Goal: Task Accomplishment & Management: Complete application form

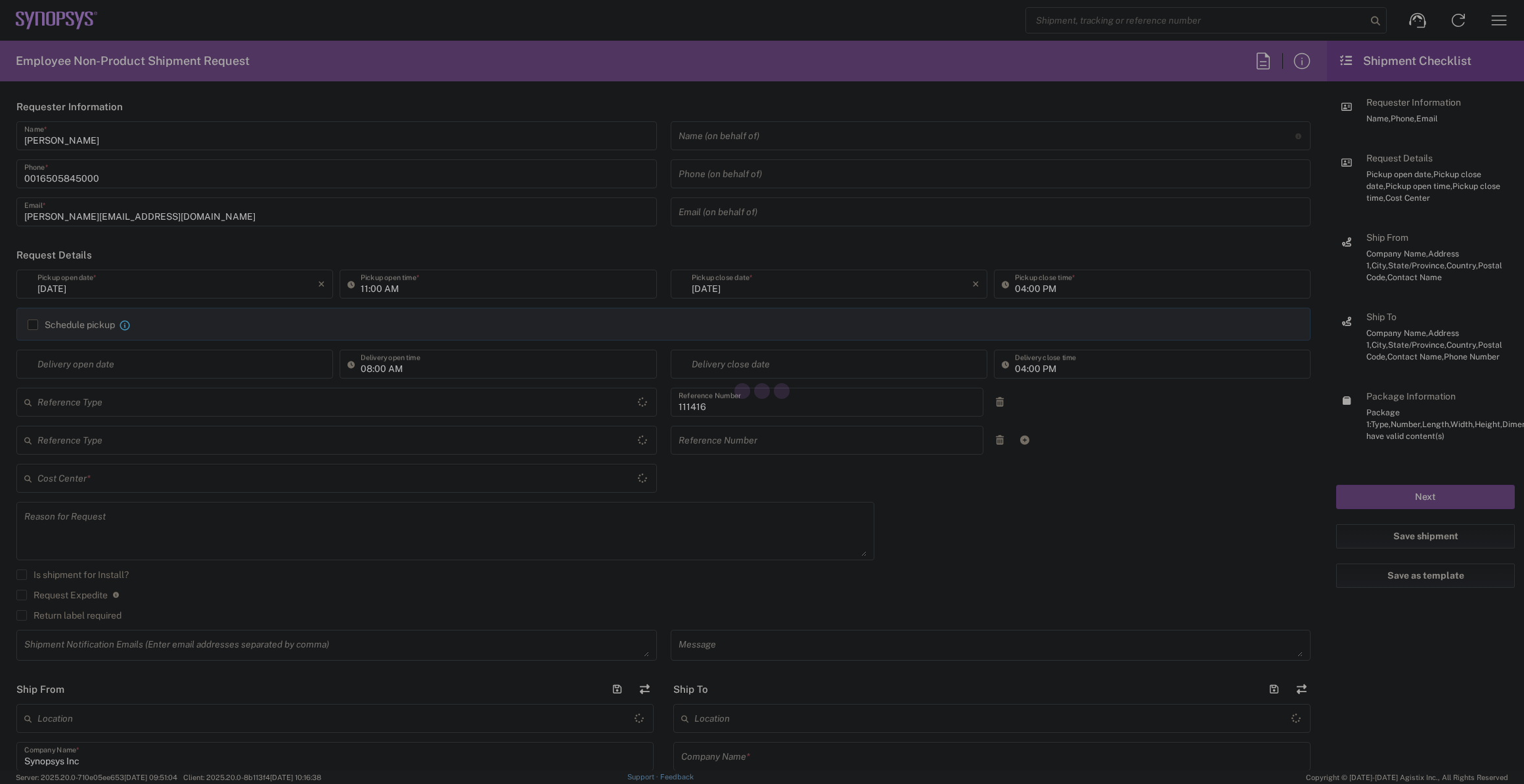
type input "Department"
type input "[GEOGRAPHIC_DATA]"
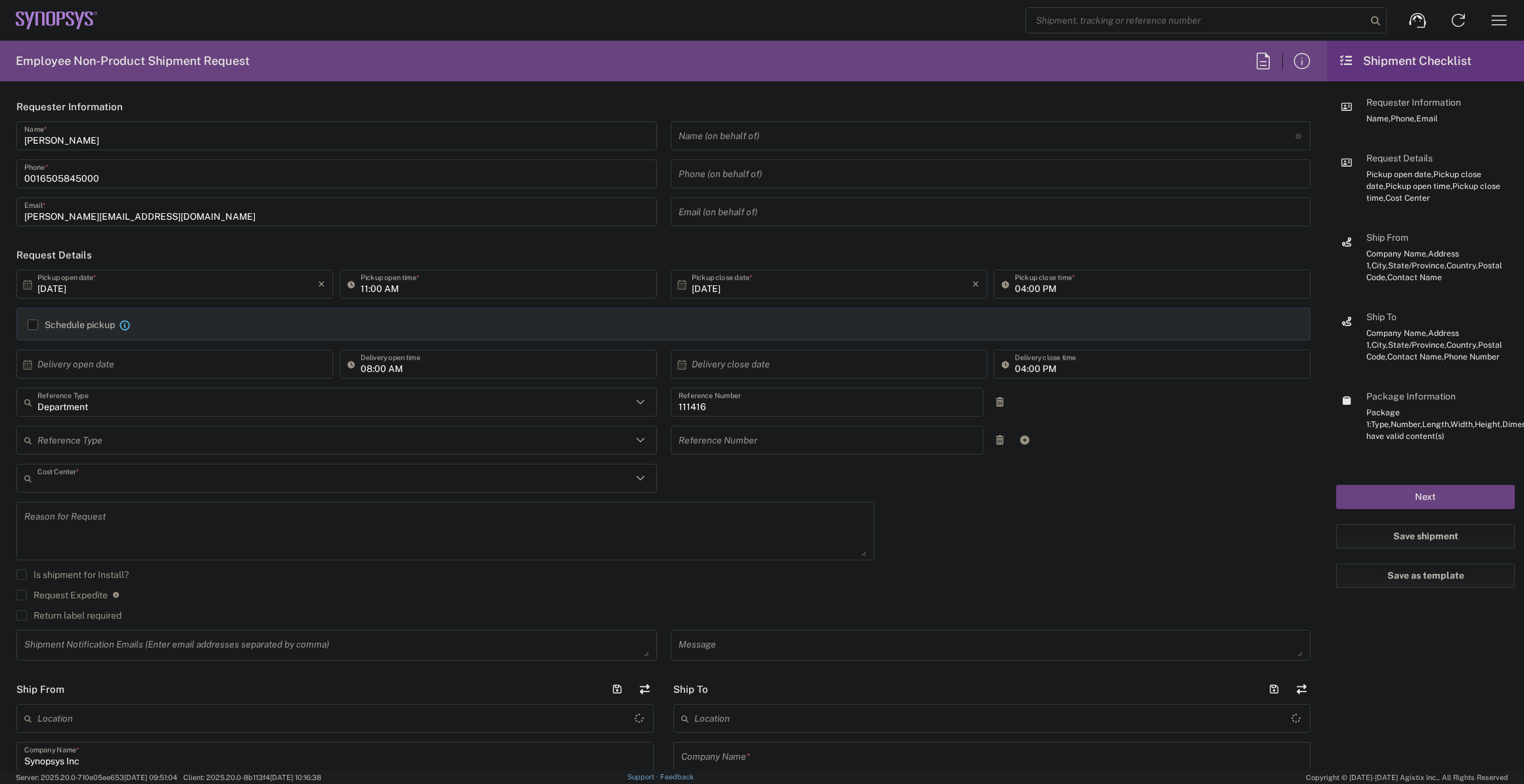
type input "US01, SIG, IT Platform Products 111416"
type input "[GEOGRAPHIC_DATA]"
type input "Delivered at Place"
type input "[US_STATE]"
type input "Hillsboro US03"
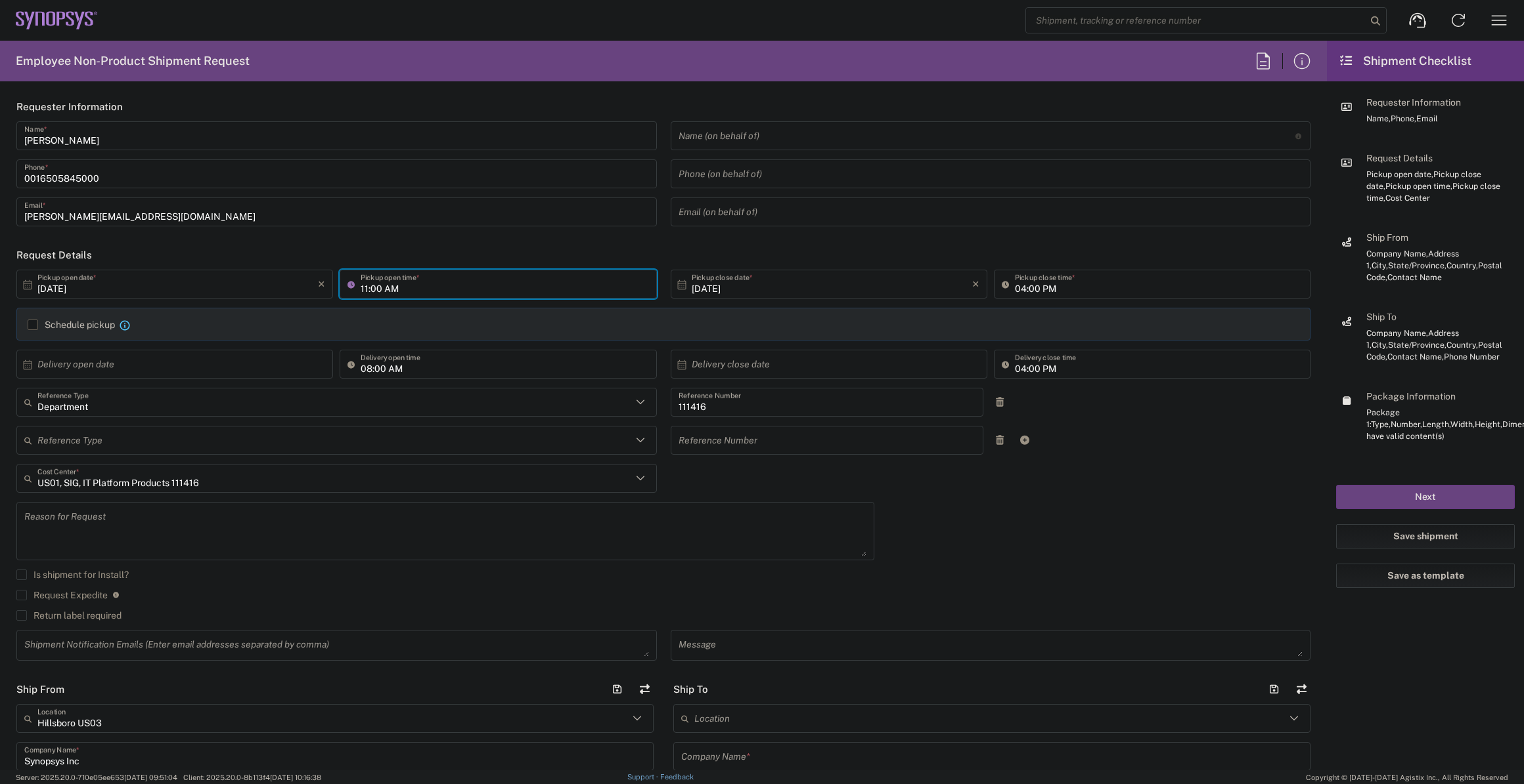
click at [379, 288] on input "11:00 AM" at bounding box center [504, 284] width 288 height 23
type input "03:00 PM"
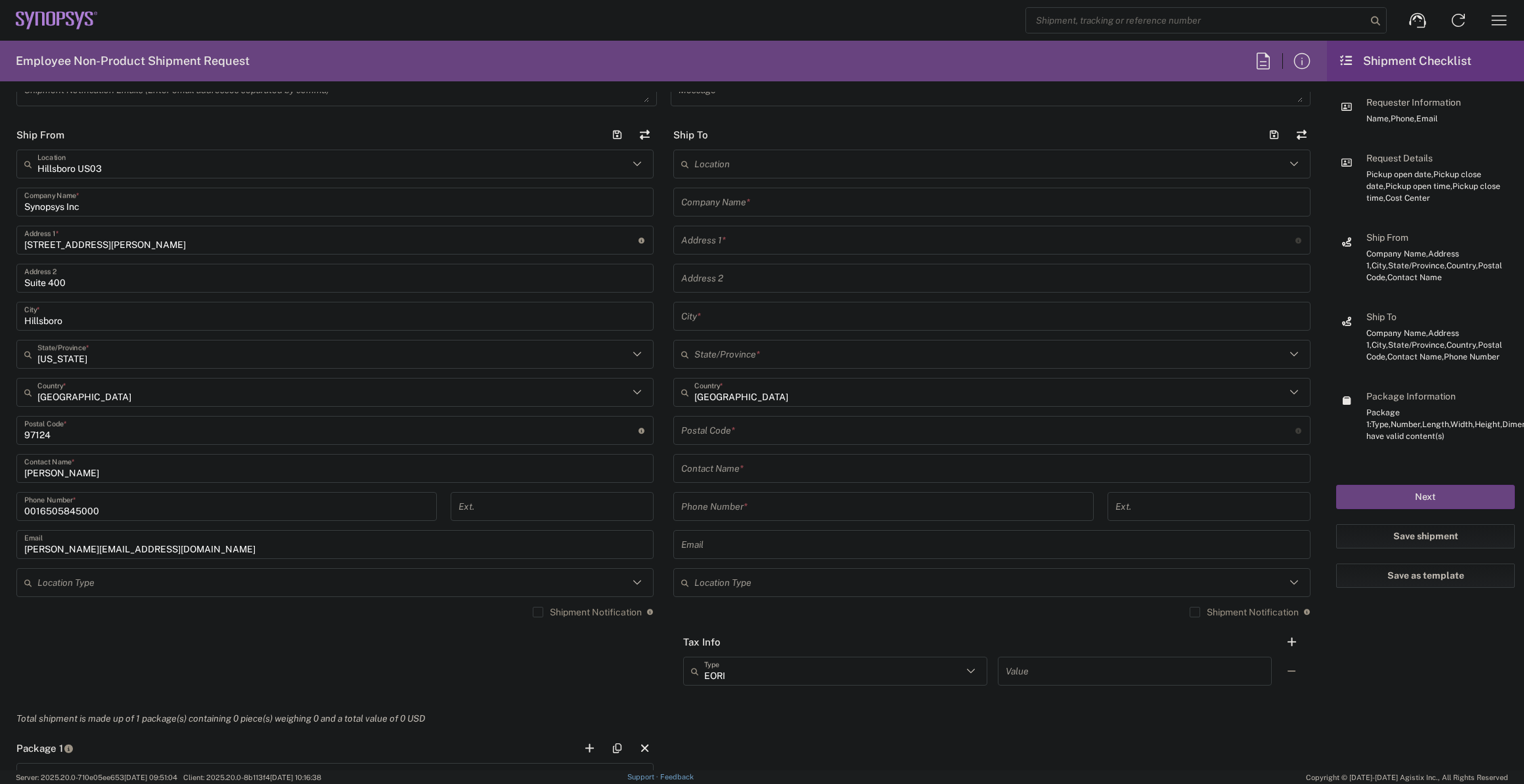
scroll to position [537, 0]
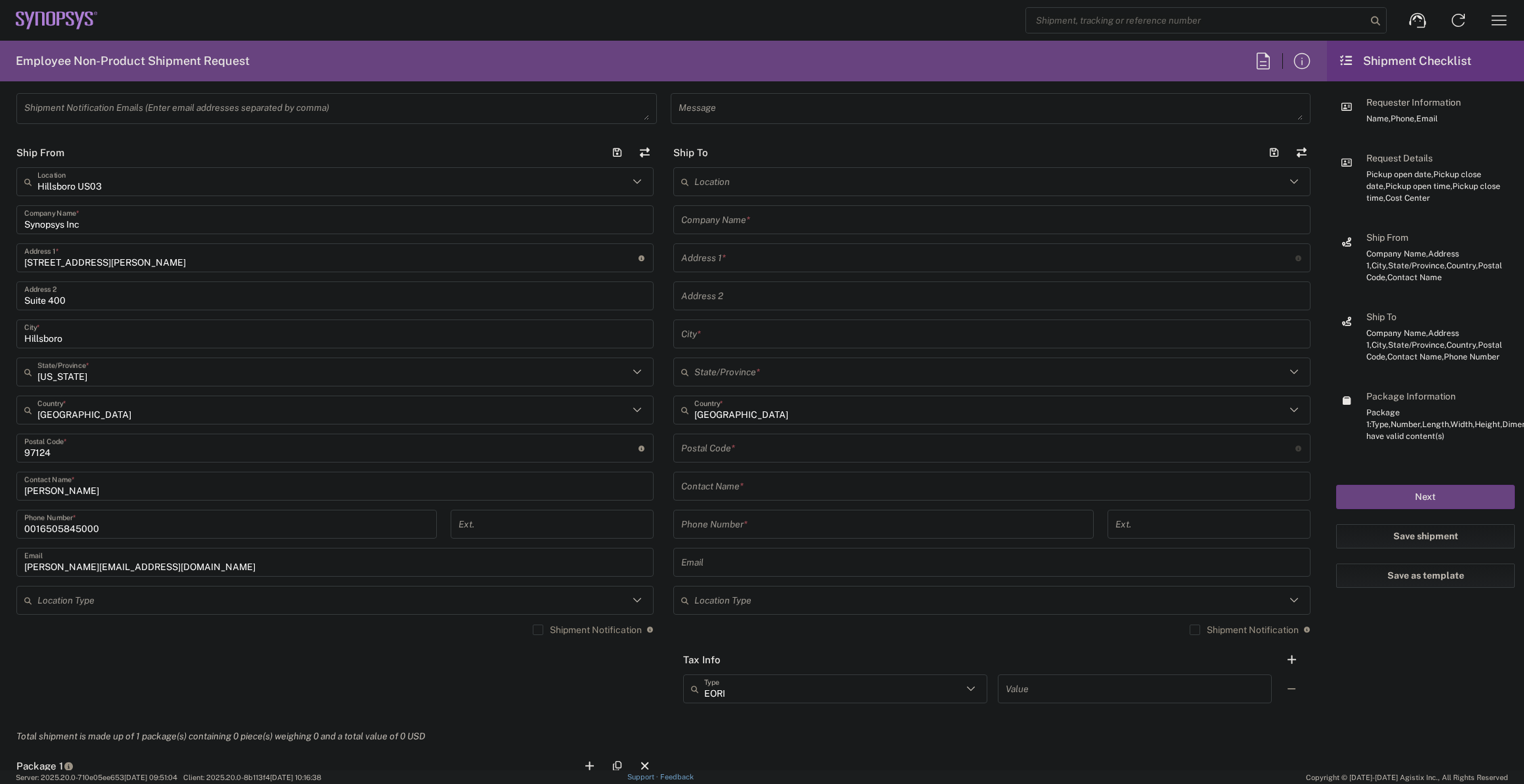
click at [735, 411] on input "[GEOGRAPHIC_DATA]" at bounding box center [989, 411] width 591 height 23
click at [726, 433] on span "[GEOGRAPHIC_DATA]" at bounding box center [984, 439] width 630 height 21
type input "[GEOGRAPHIC_DATA]"
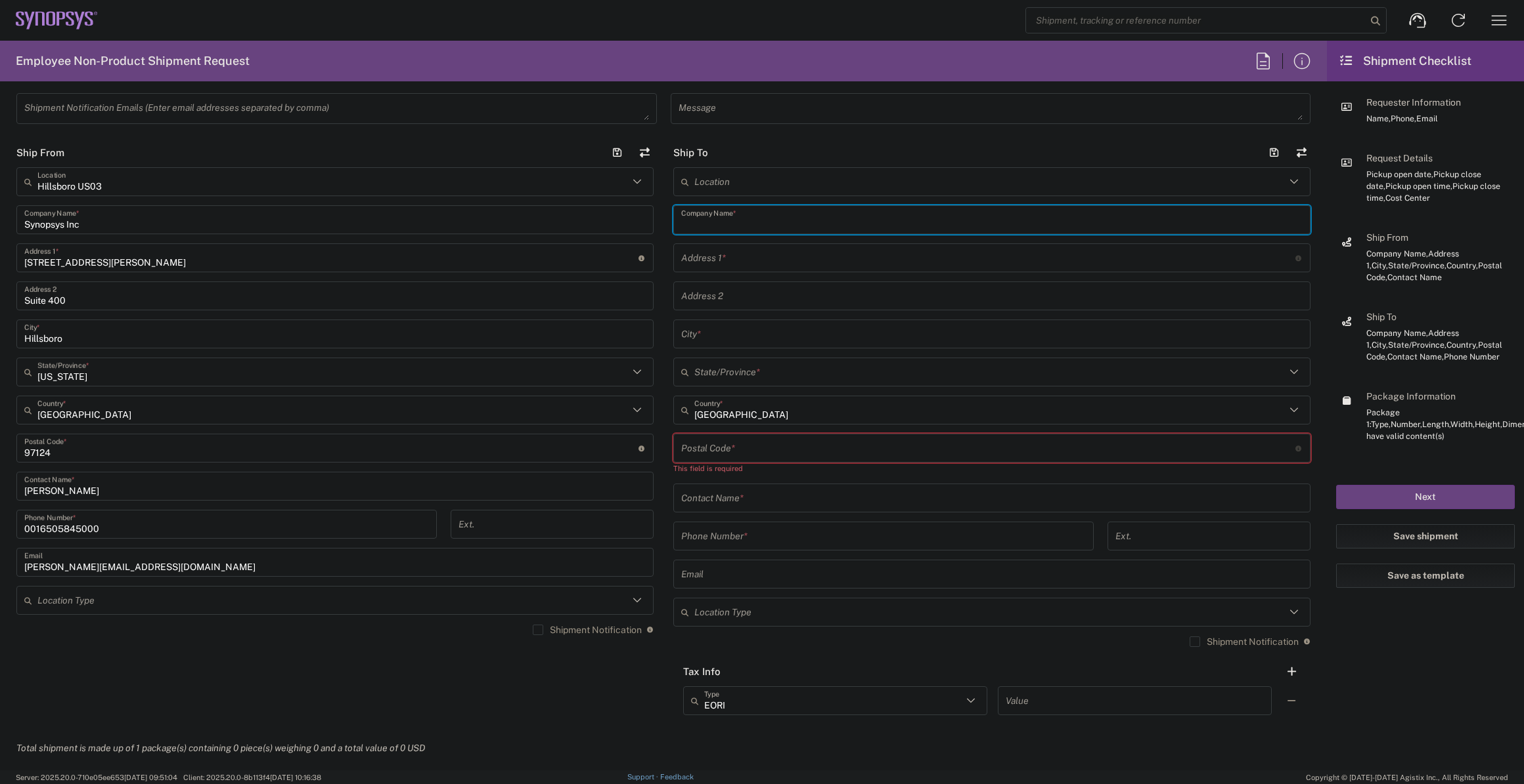
click at [861, 214] on input "text" at bounding box center [991, 220] width 621 height 23
click at [859, 182] on input "text" at bounding box center [989, 182] width 591 height 23
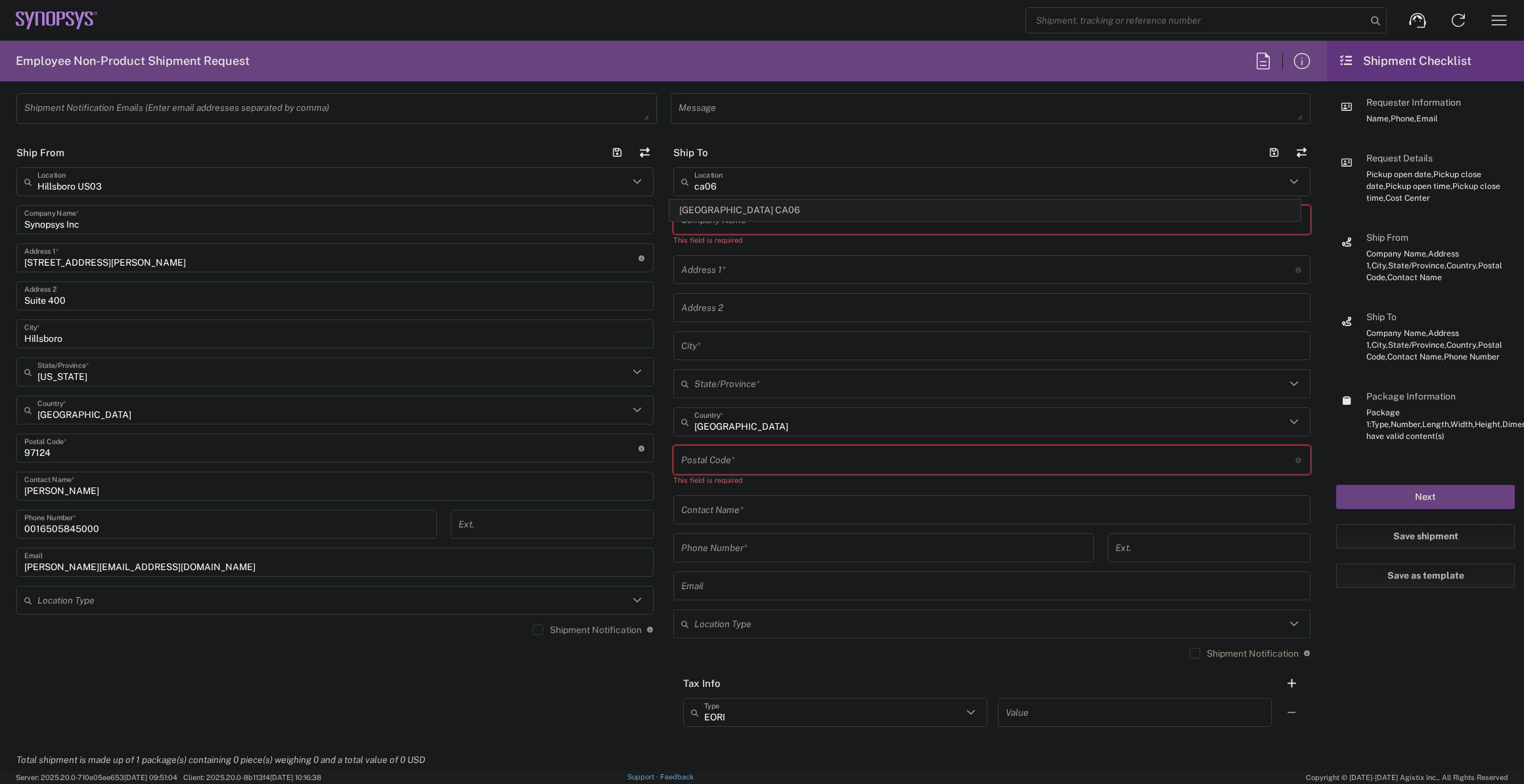
click at [848, 203] on span "[GEOGRAPHIC_DATA] CA06" at bounding box center [984, 211] width 630 height 21
type input "[GEOGRAPHIC_DATA] CA06"
type input "Synopsys Mississauga CA06"
type input "[STREET_ADDRESS]"
type input "Suite 900"
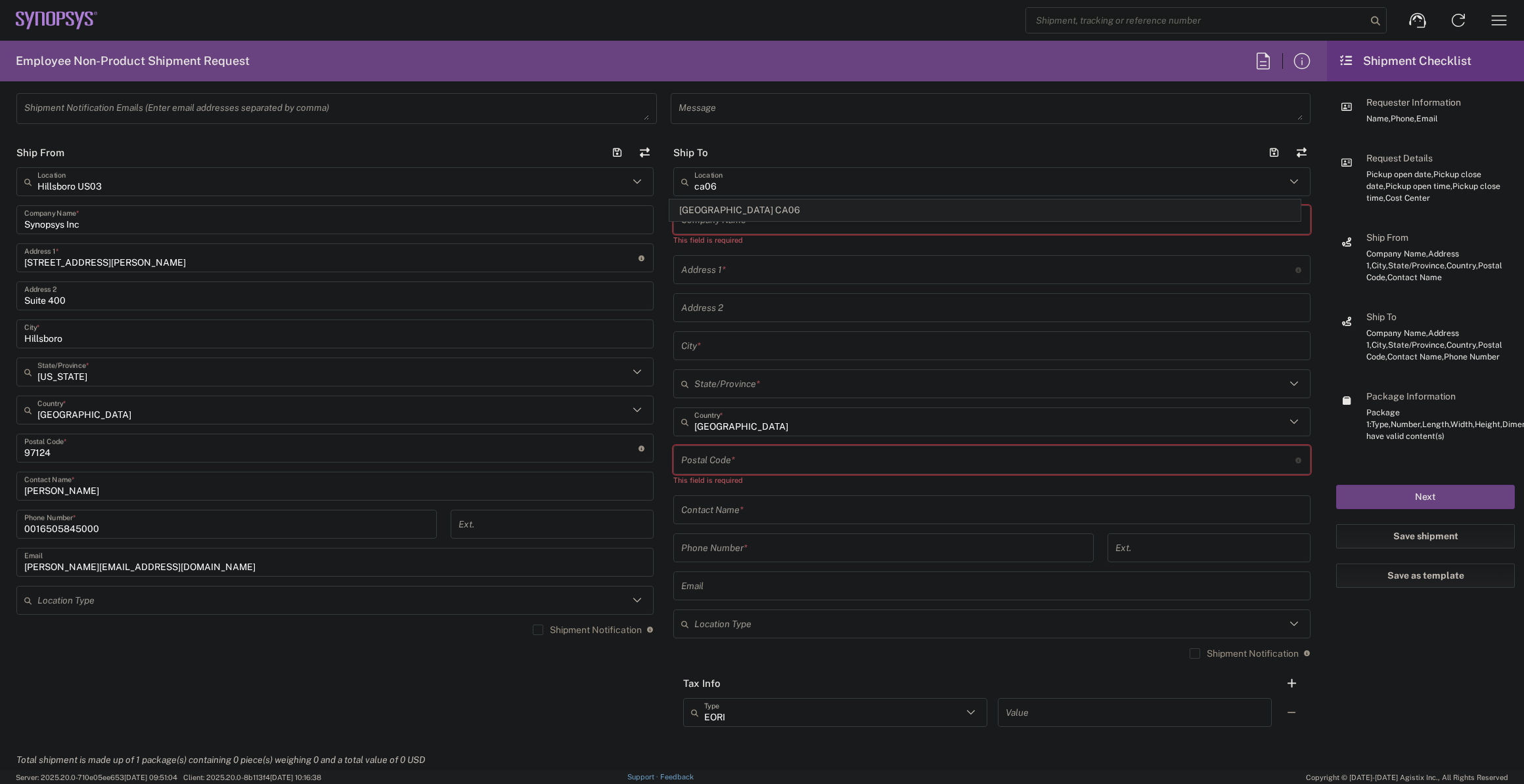
type input "[GEOGRAPHIC_DATA]"
type input "L5B 1M2"
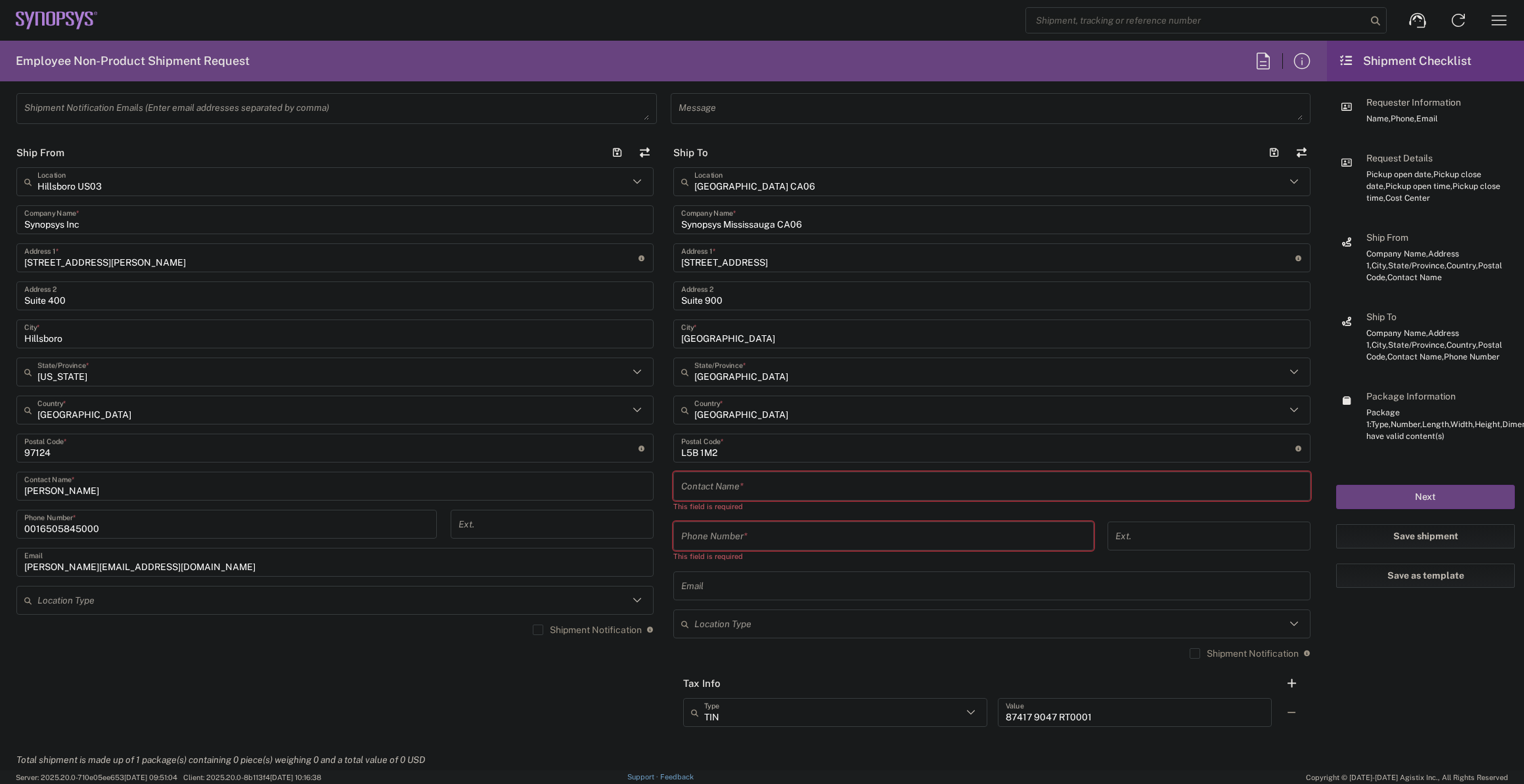
click at [809, 481] on input "text" at bounding box center [991, 487] width 621 height 23
paste input "[PERSON_NAME]"
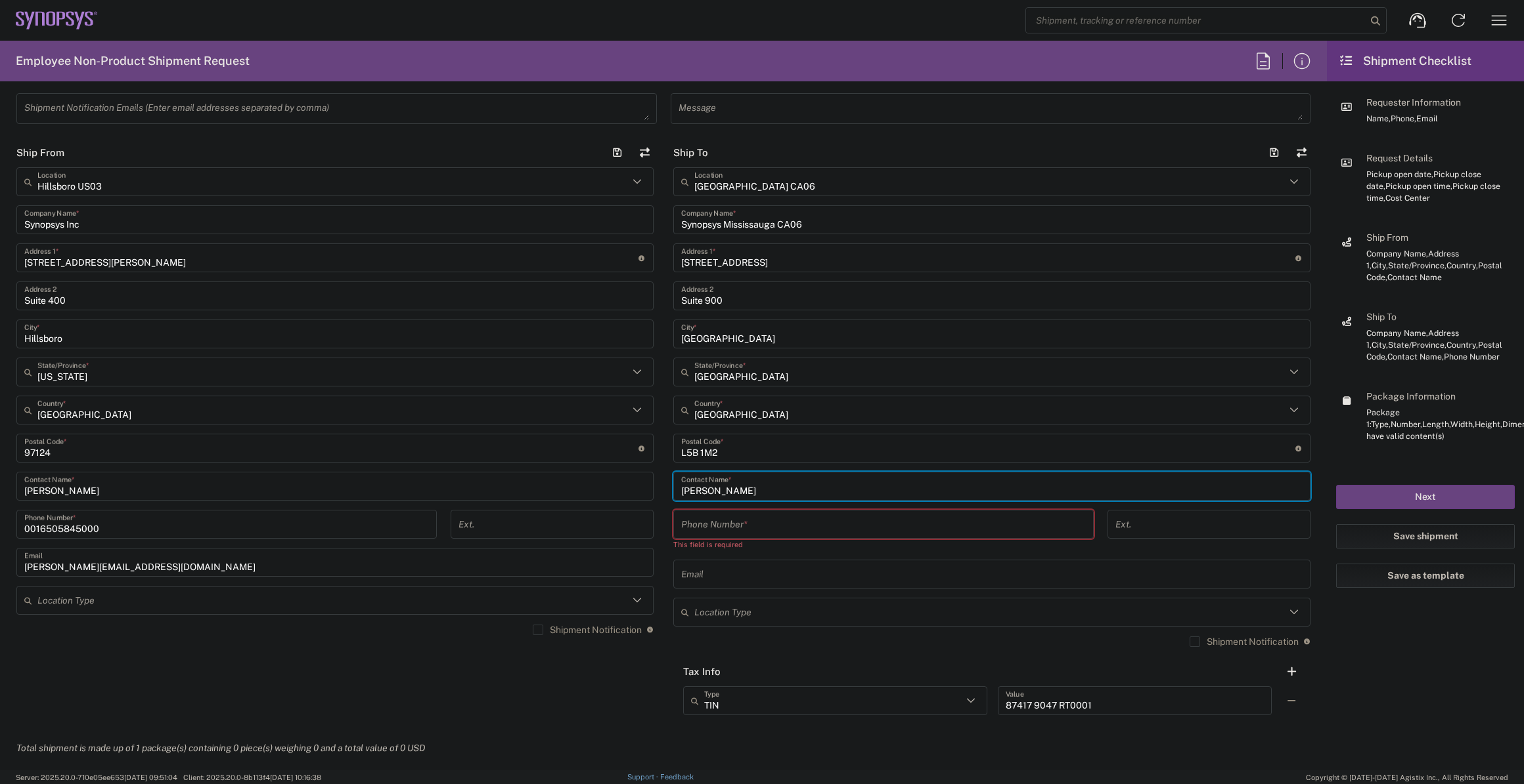
type input "[PERSON_NAME]"
click at [800, 523] on input "tel" at bounding box center [883, 525] width 405 height 23
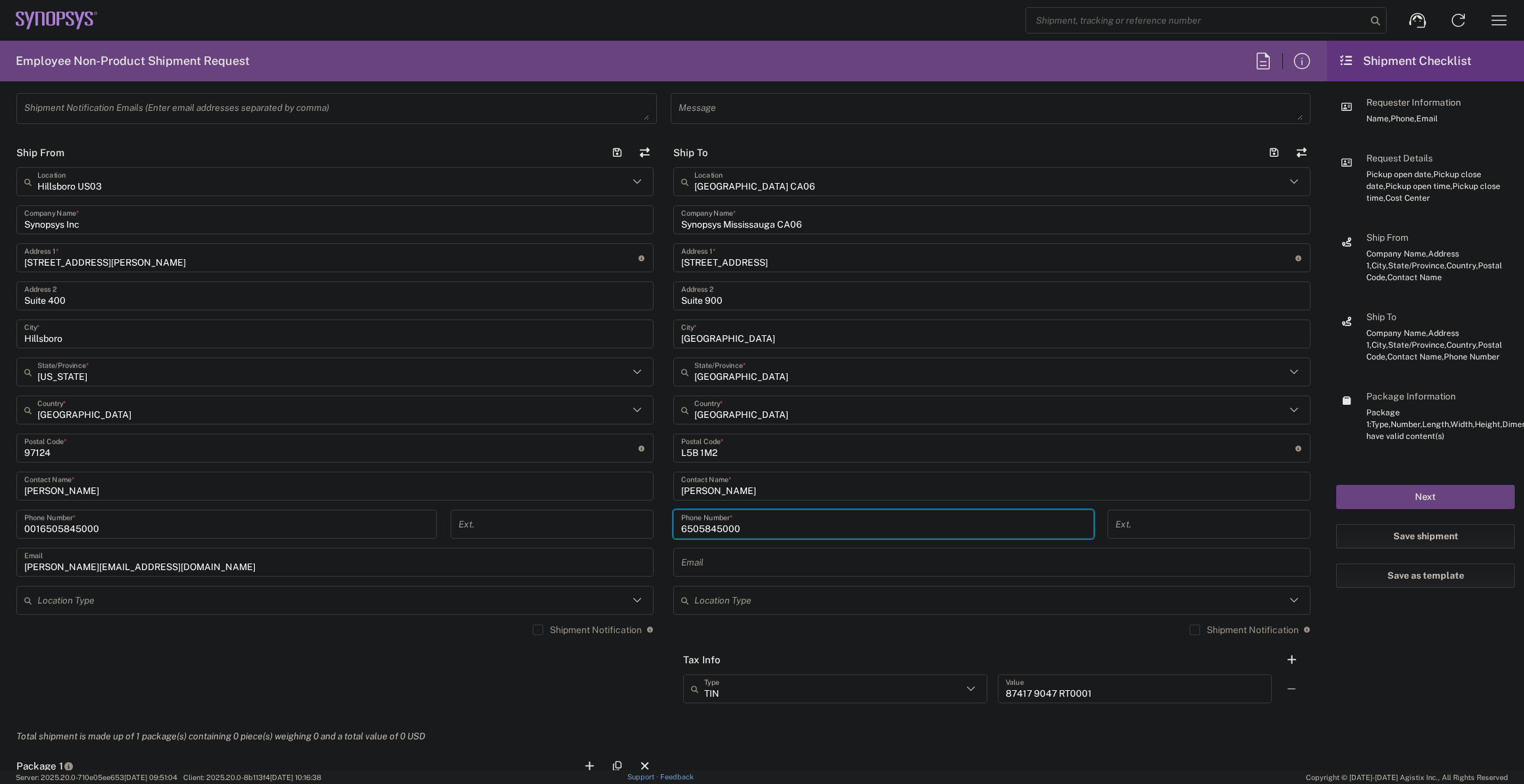
type input "6505845000"
click at [771, 494] on input "[PERSON_NAME]" at bounding box center [991, 487] width 621 height 23
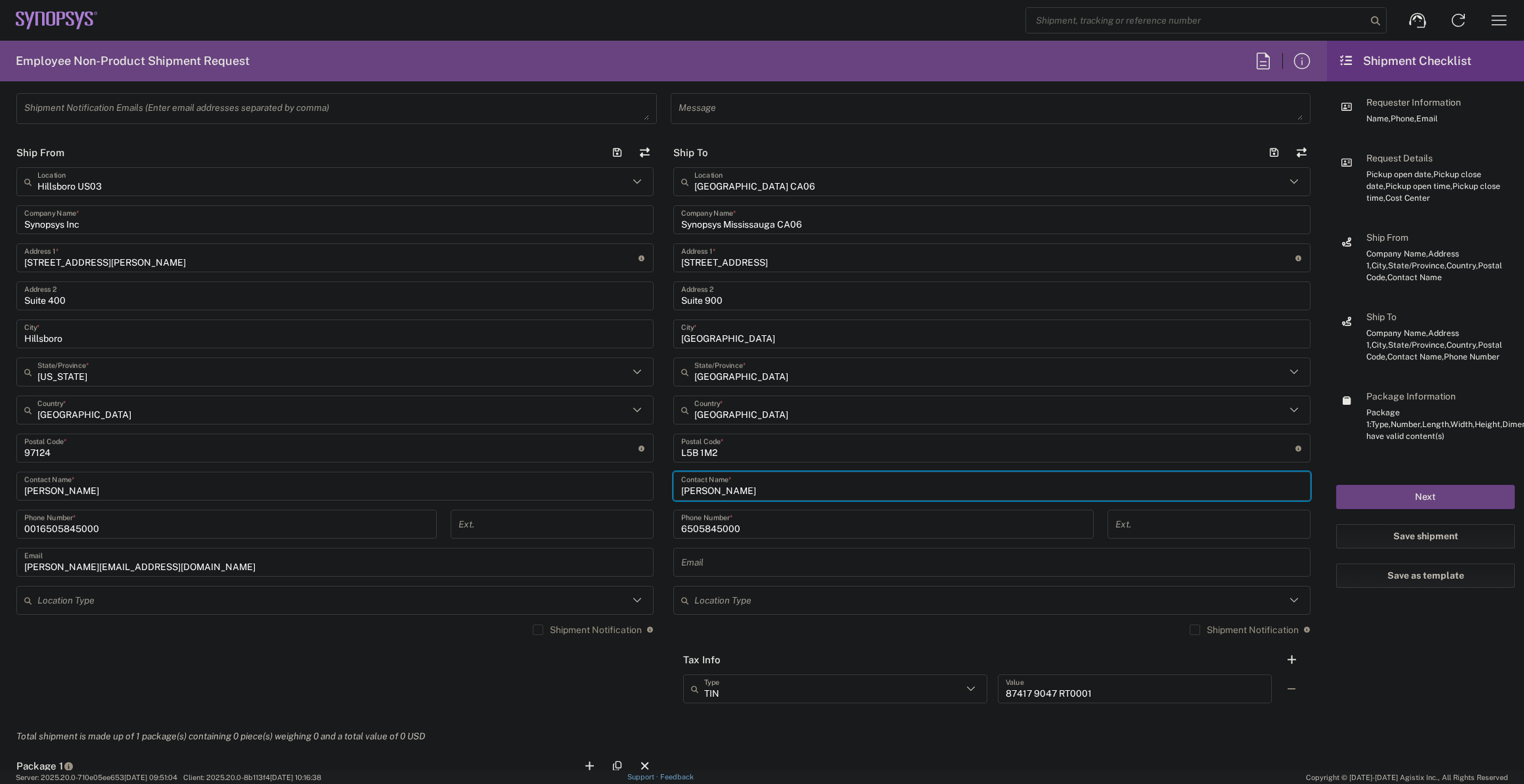
paste input "[PERSON_NAME]"
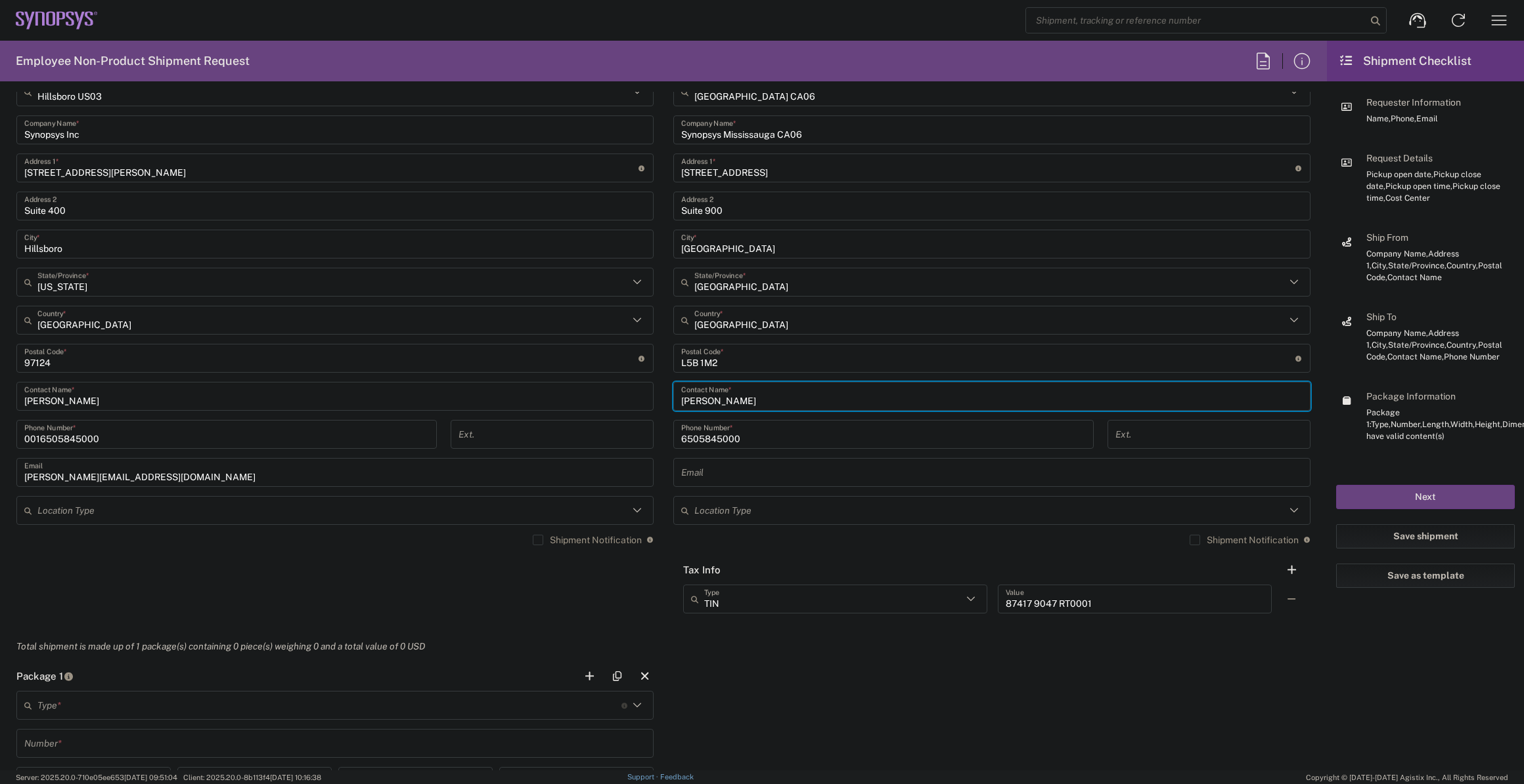
scroll to position [656, 0]
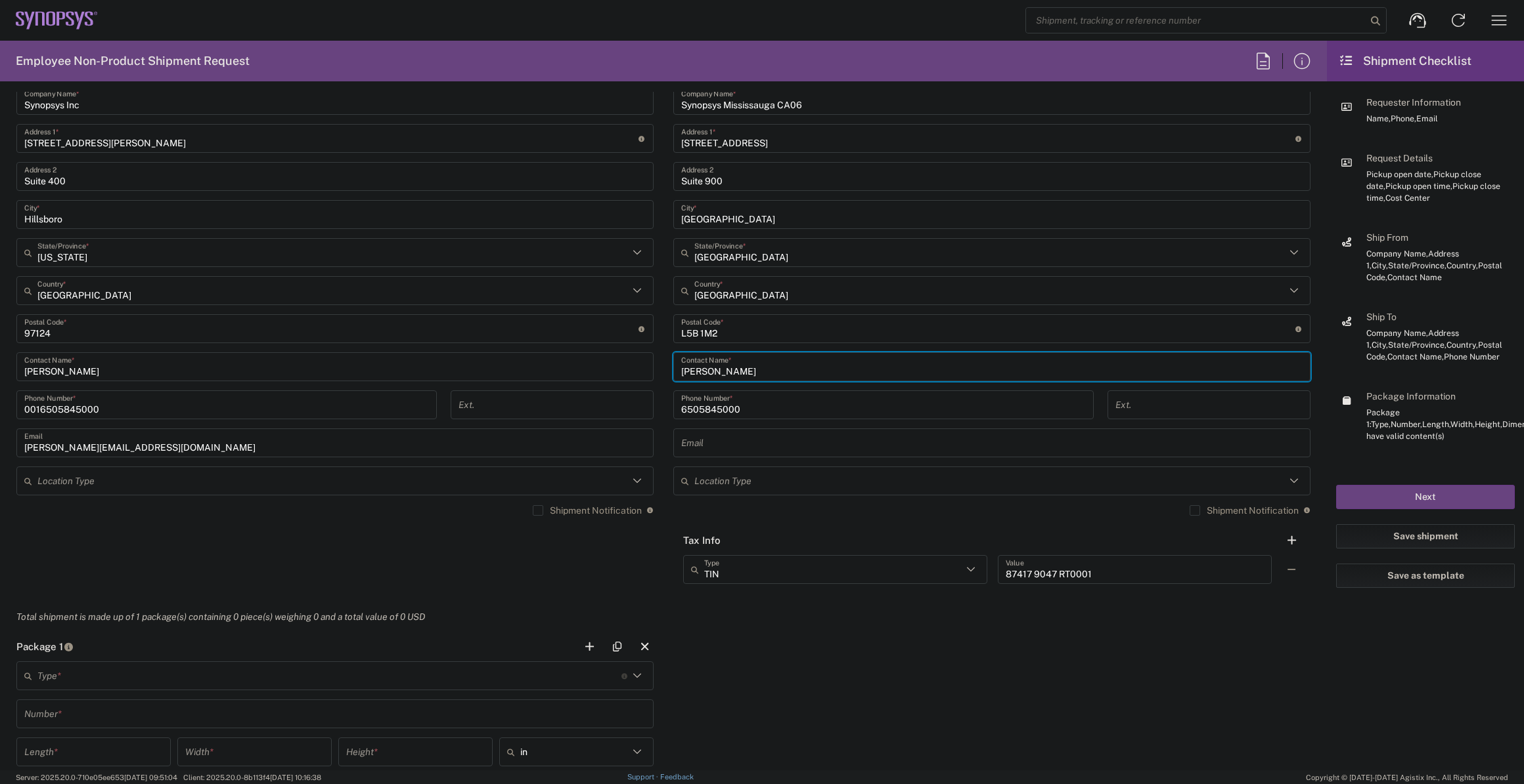
type input "[PERSON_NAME]"
click at [823, 448] on input "text" at bounding box center [991, 443] width 621 height 23
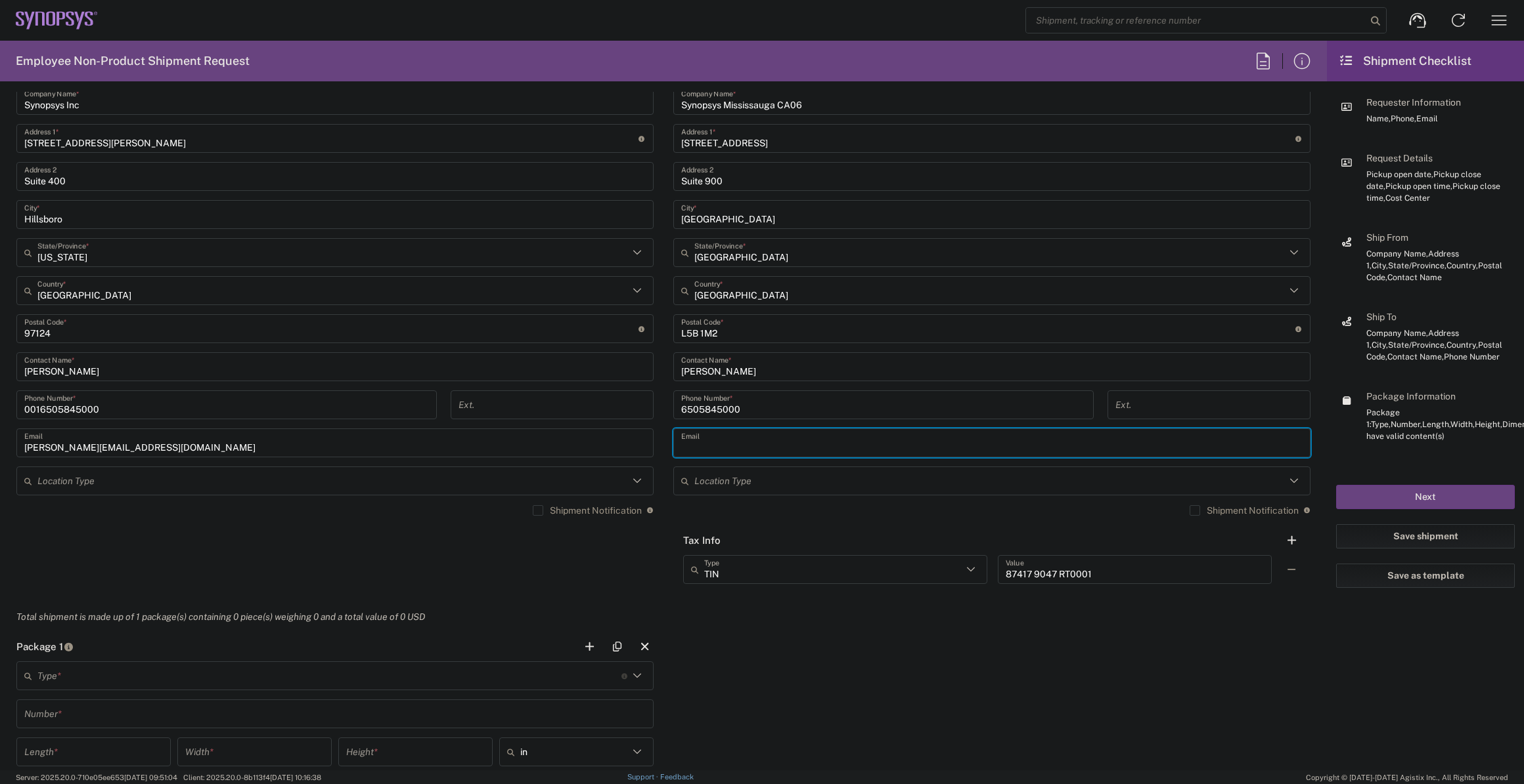
paste input "[PERSON_NAME][EMAIL_ADDRESS][DOMAIN_NAME]"
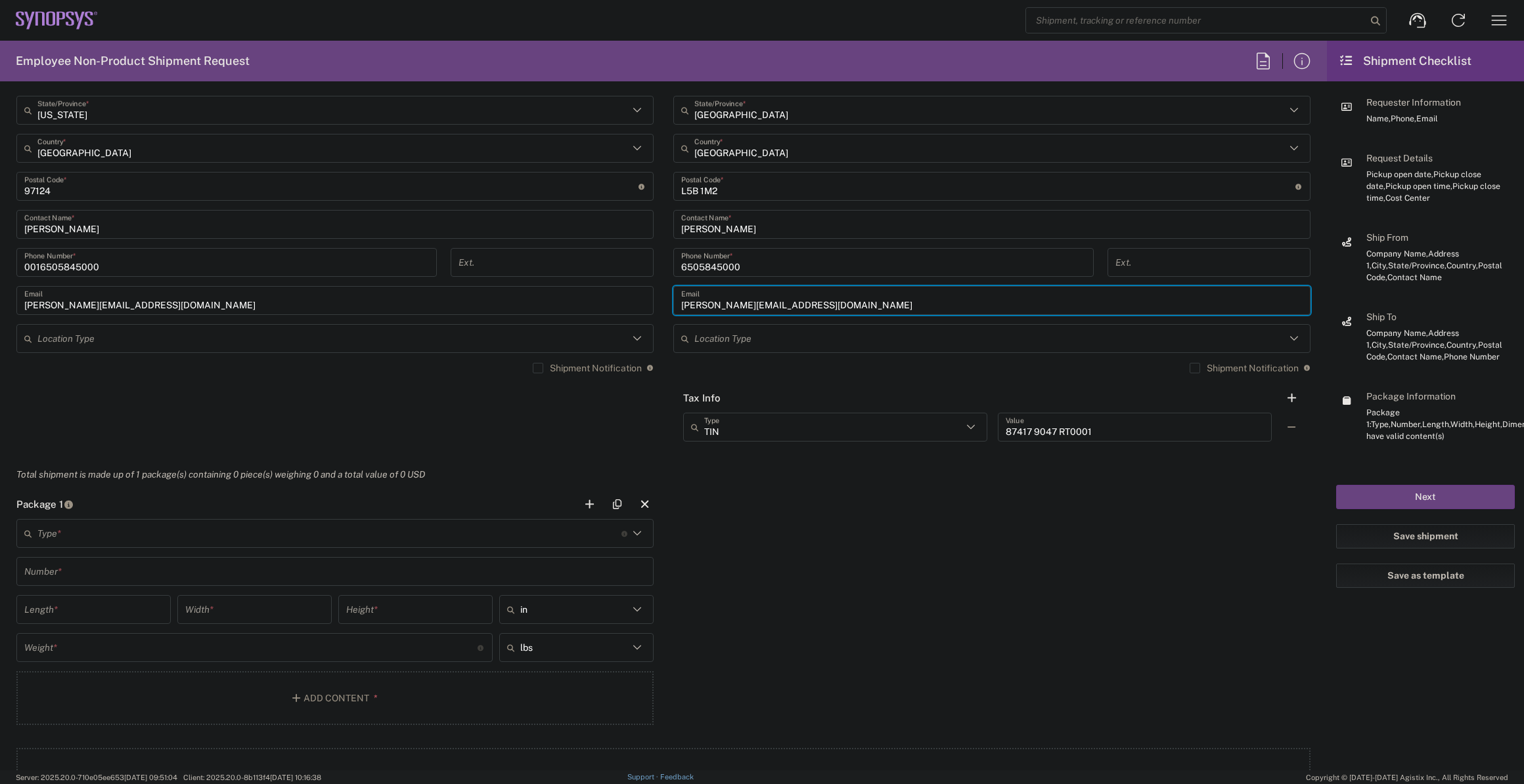
scroll to position [835, 0]
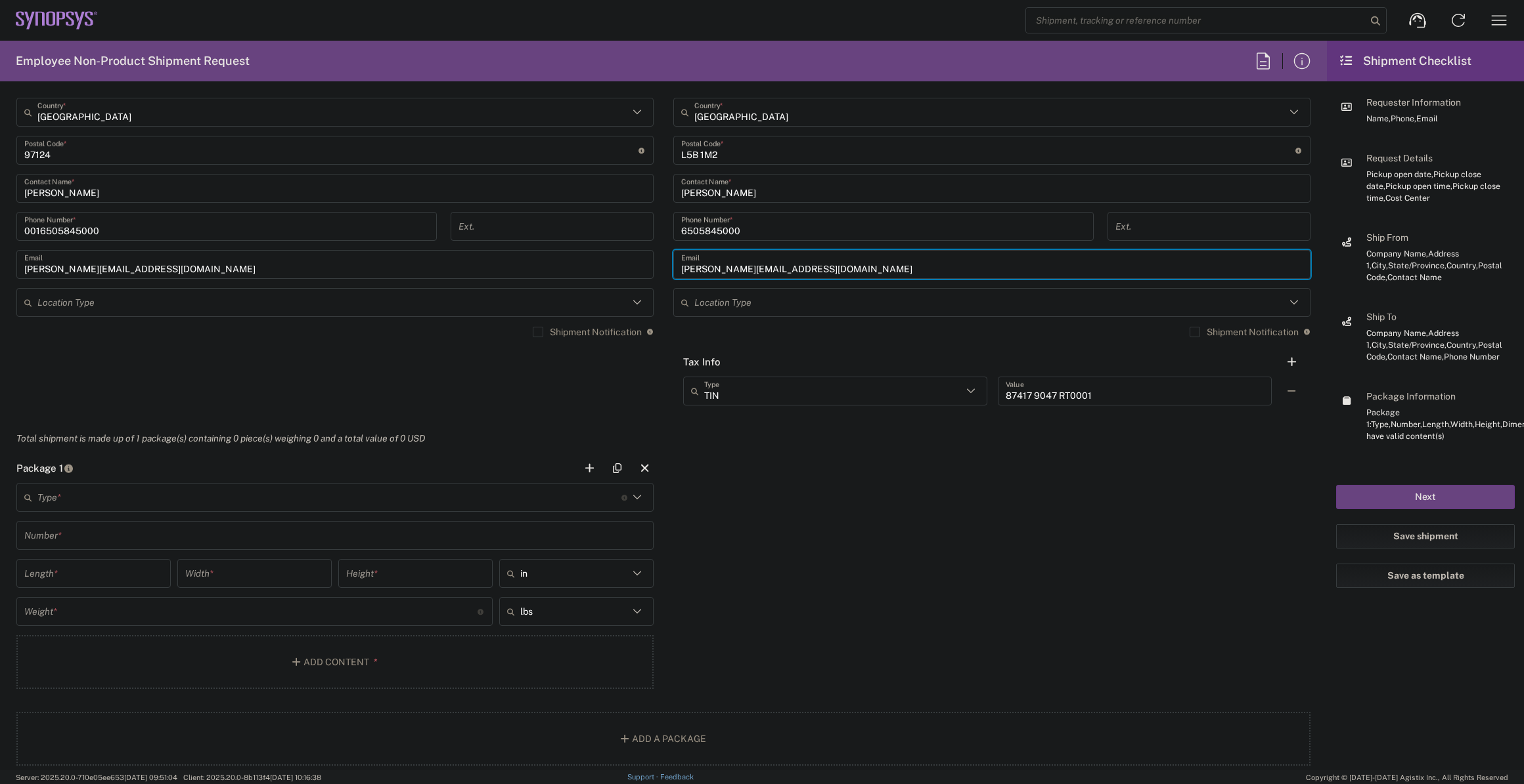
type input "[PERSON_NAME][EMAIL_ADDRESS][DOMAIN_NAME]"
click at [159, 496] on input "text" at bounding box center [329, 498] width 584 height 23
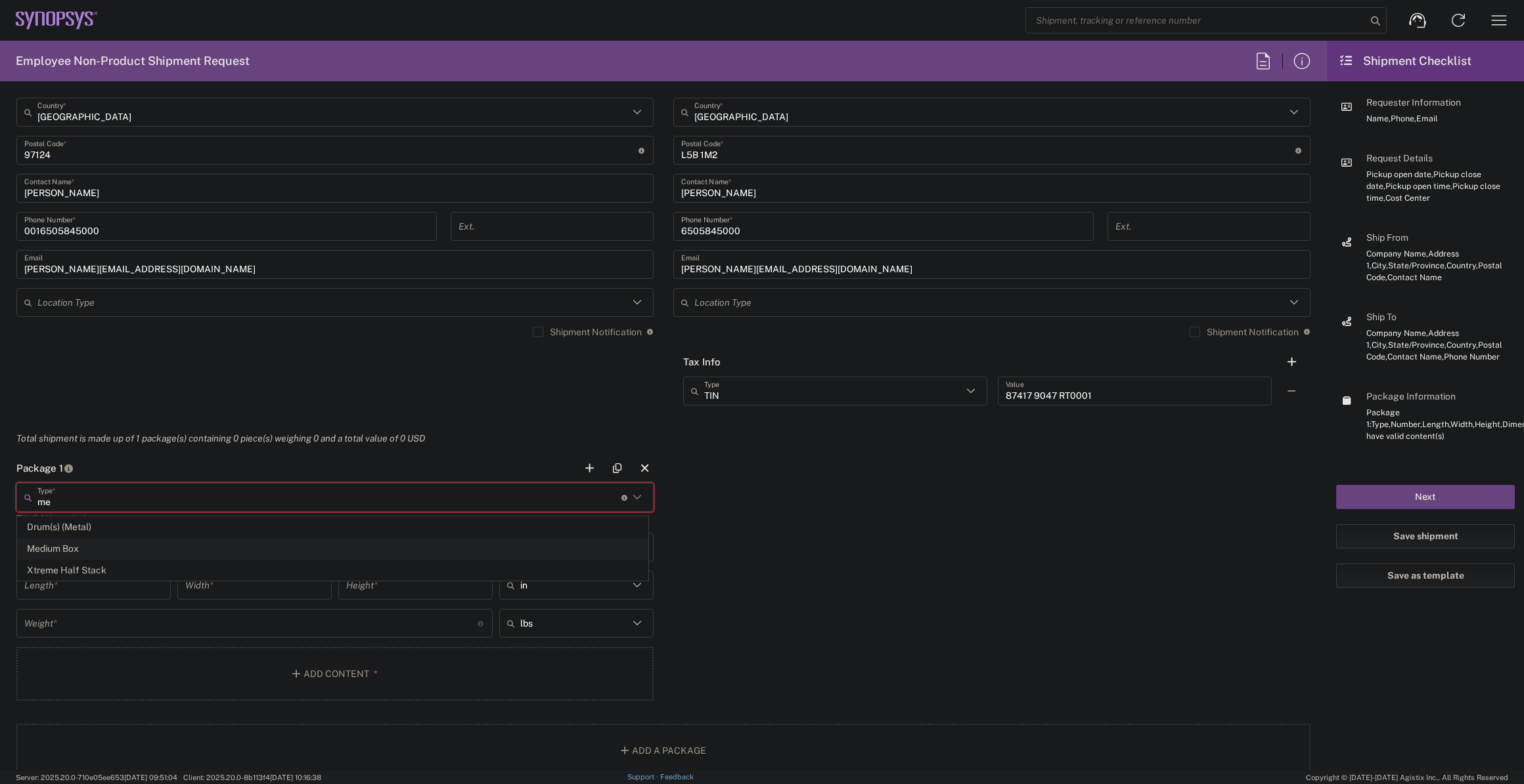
click at [133, 550] on span "Medium Box" at bounding box center [333, 549] width 630 height 21
type input "Medium Box"
type input "13"
type input "11.5"
type input "2.5"
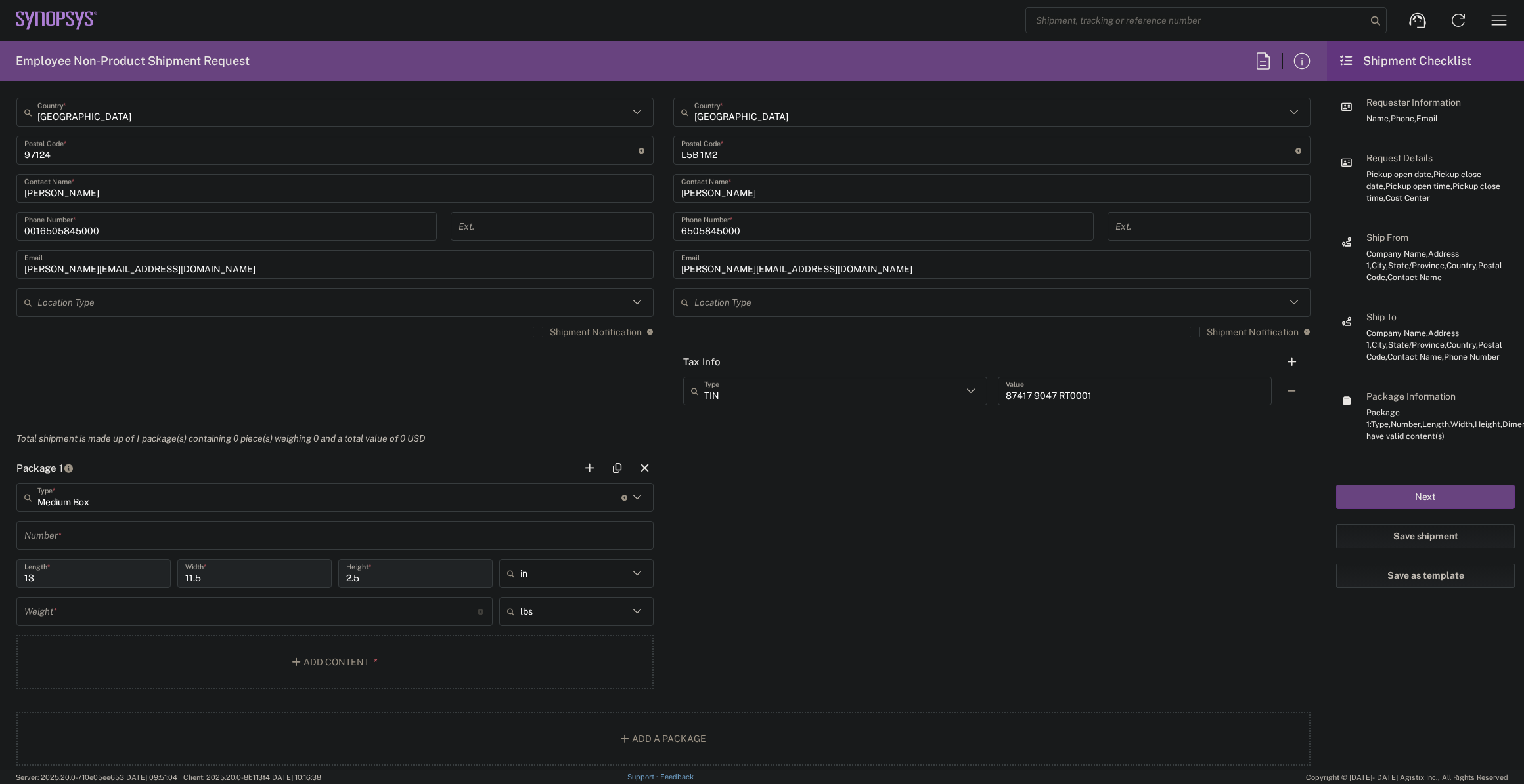
click at [135, 532] on input "text" at bounding box center [335, 536] width 621 height 23
type input "1"
click at [111, 607] on input "number" at bounding box center [251, 612] width 453 height 23
type input "6"
click at [321, 668] on button "Add Content *" at bounding box center [335, 662] width 637 height 54
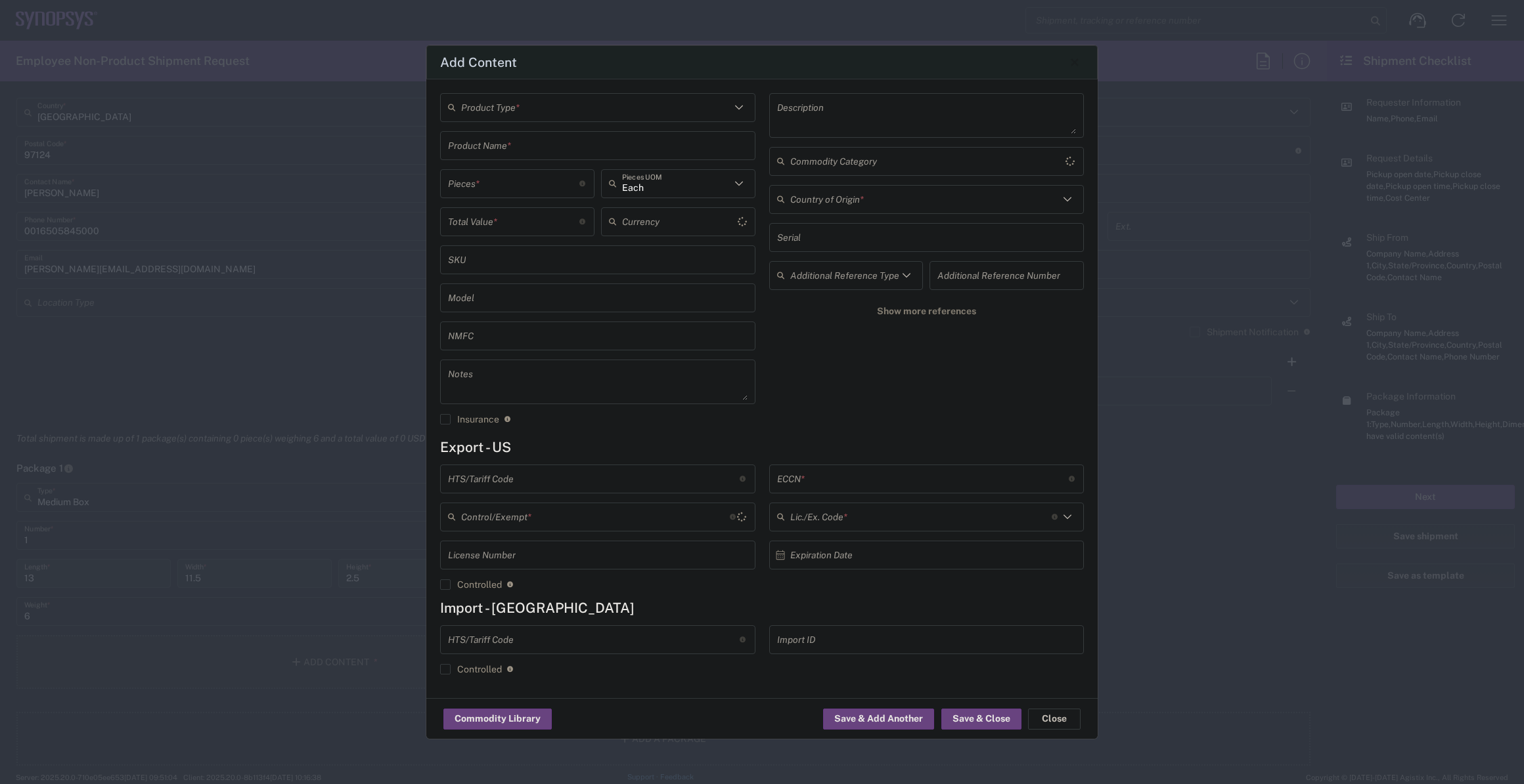
type input "US Dollar"
click at [700, 118] on input "text" at bounding box center [595, 107] width 269 height 23
click at [686, 148] on span "General Commodity" at bounding box center [597, 158] width 312 height 21
type input "General Commodity"
click at [522, 146] on input "text" at bounding box center [598, 145] width 299 height 23
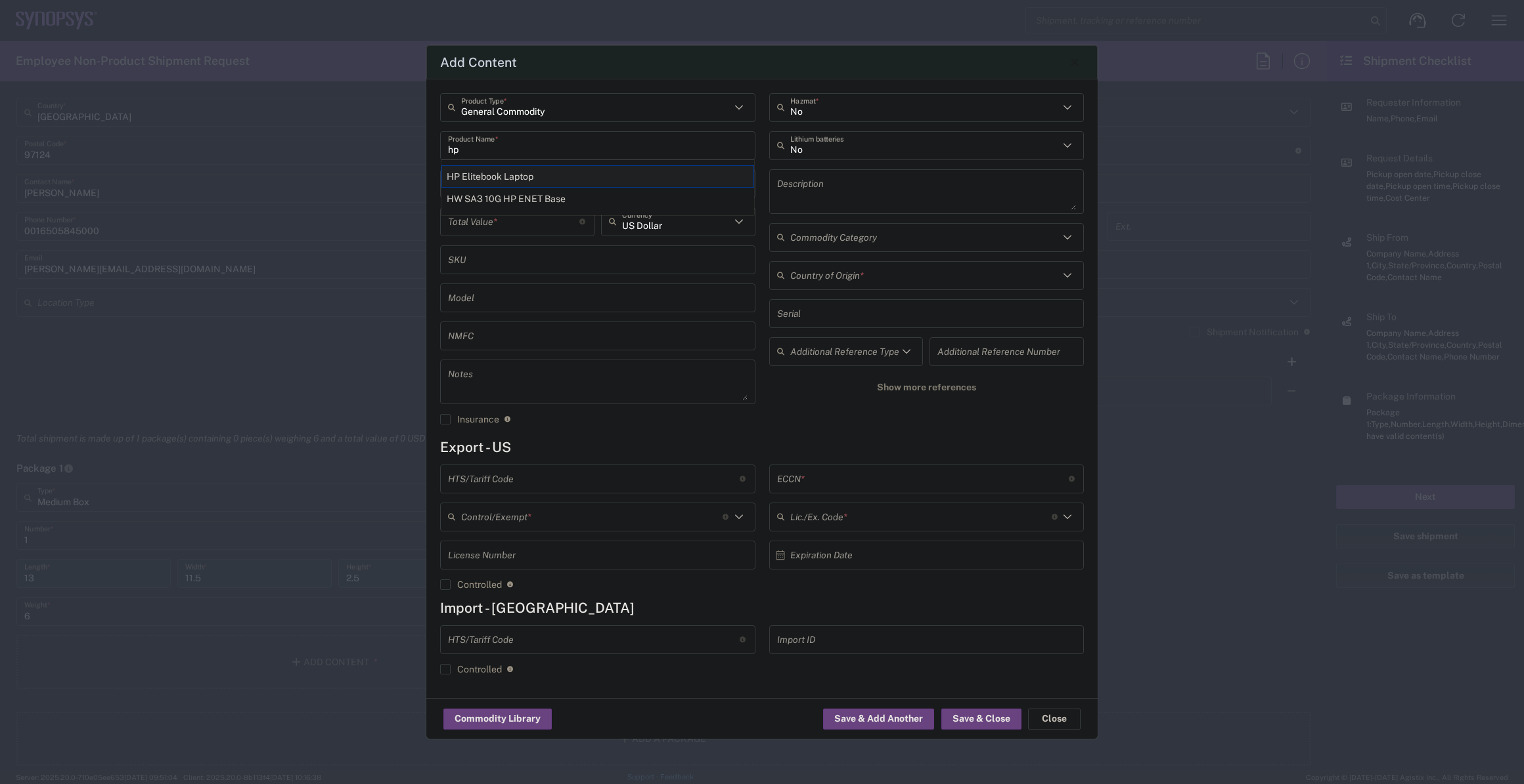
click at [520, 179] on div "HP Elitebook Laptop" at bounding box center [597, 176] width 312 height 22
type input "HP Elitebook Laptop"
type textarea "HP Elitebook Laptop"
type input "8471.30.0100"
type input "BIS"
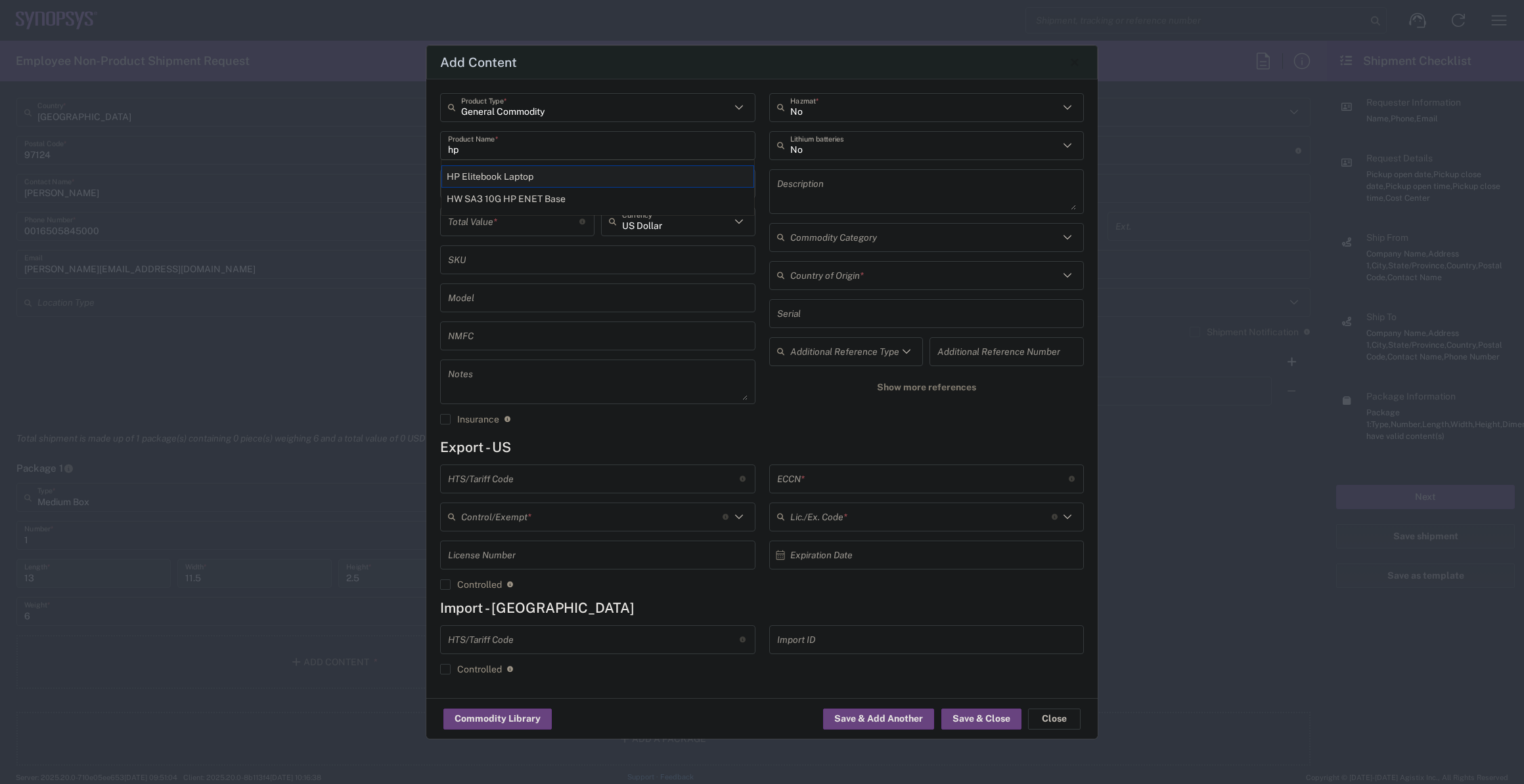
type input "5A992.c"
type input "NLR - No License Required"
click at [520, 179] on input "number" at bounding box center [514, 183] width 131 height 23
type input "1"
click at [520, 214] on input "number" at bounding box center [514, 221] width 131 height 23
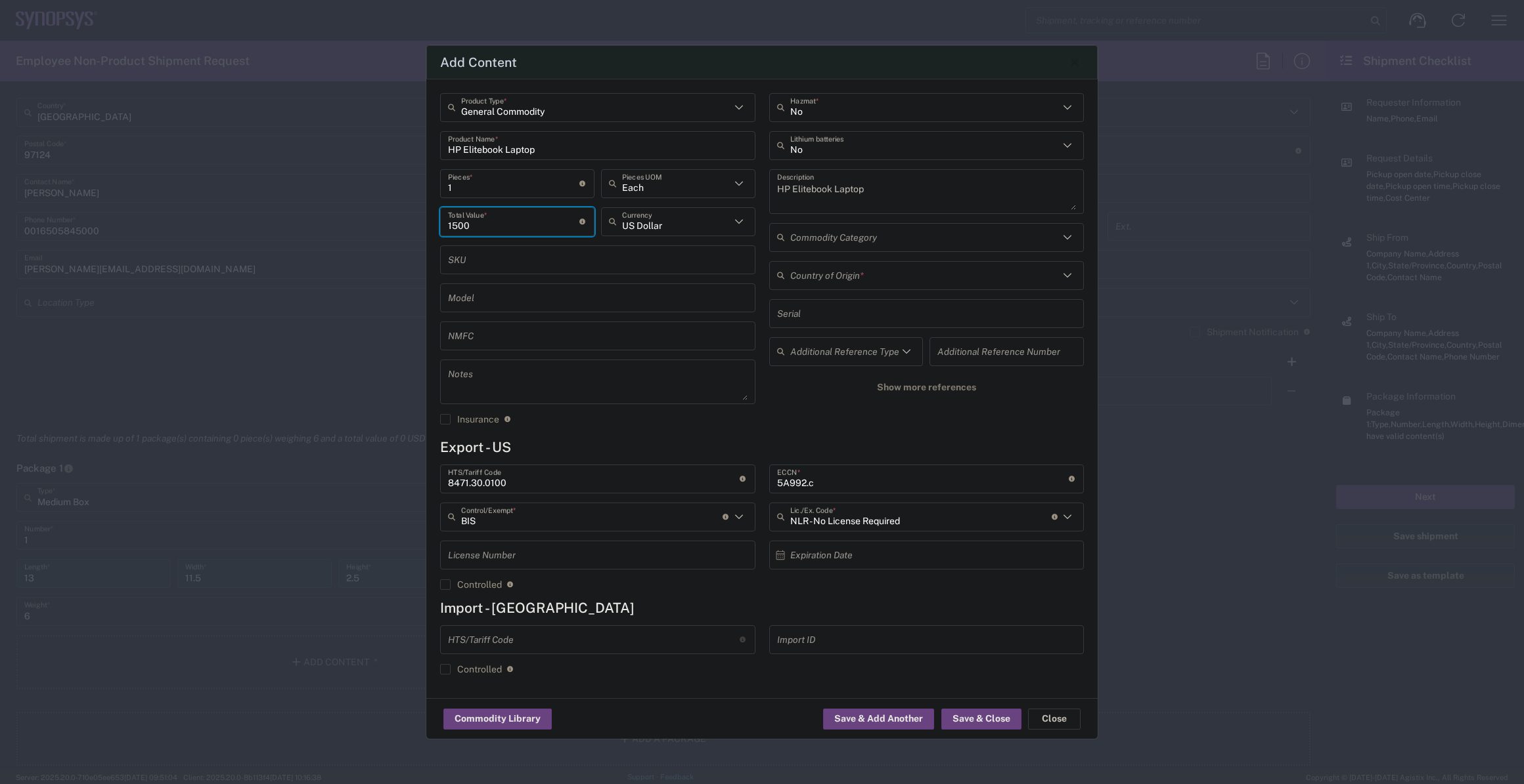
type input "1500"
click at [829, 146] on input "text" at bounding box center [924, 145] width 269 height 23
click at [819, 200] on span "Yes" at bounding box center [925, 196] width 312 height 21
type input "Yes"
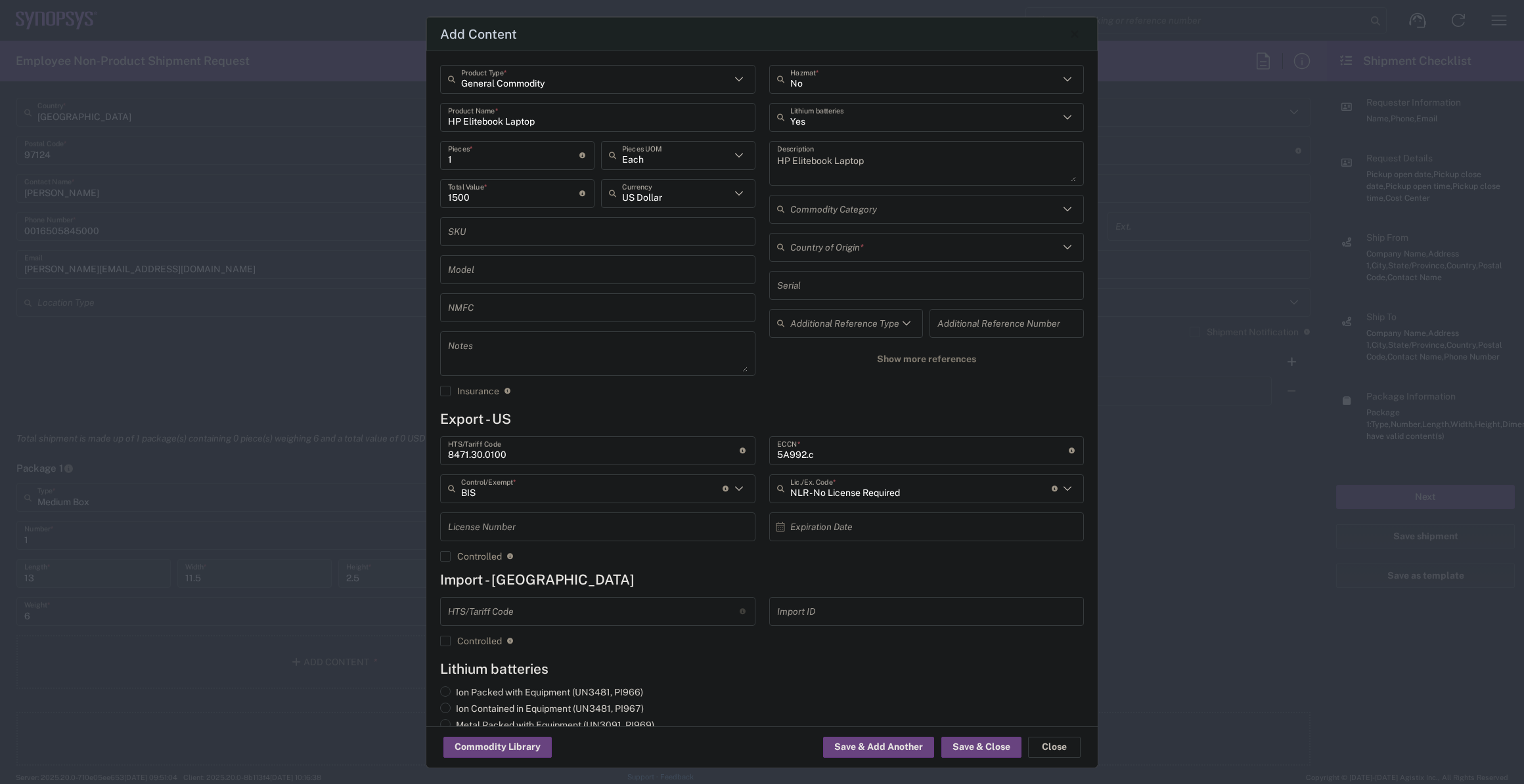
click at [500, 704] on label "Ion Contained in Equipment (UN3481, PI967)" at bounding box center [541, 709] width 203 height 12
click at [464, 704] on input "Ion Contained in Equipment (UN3481, PI967)" at bounding box center [460, 707] width 9 height 9
radio input "true"
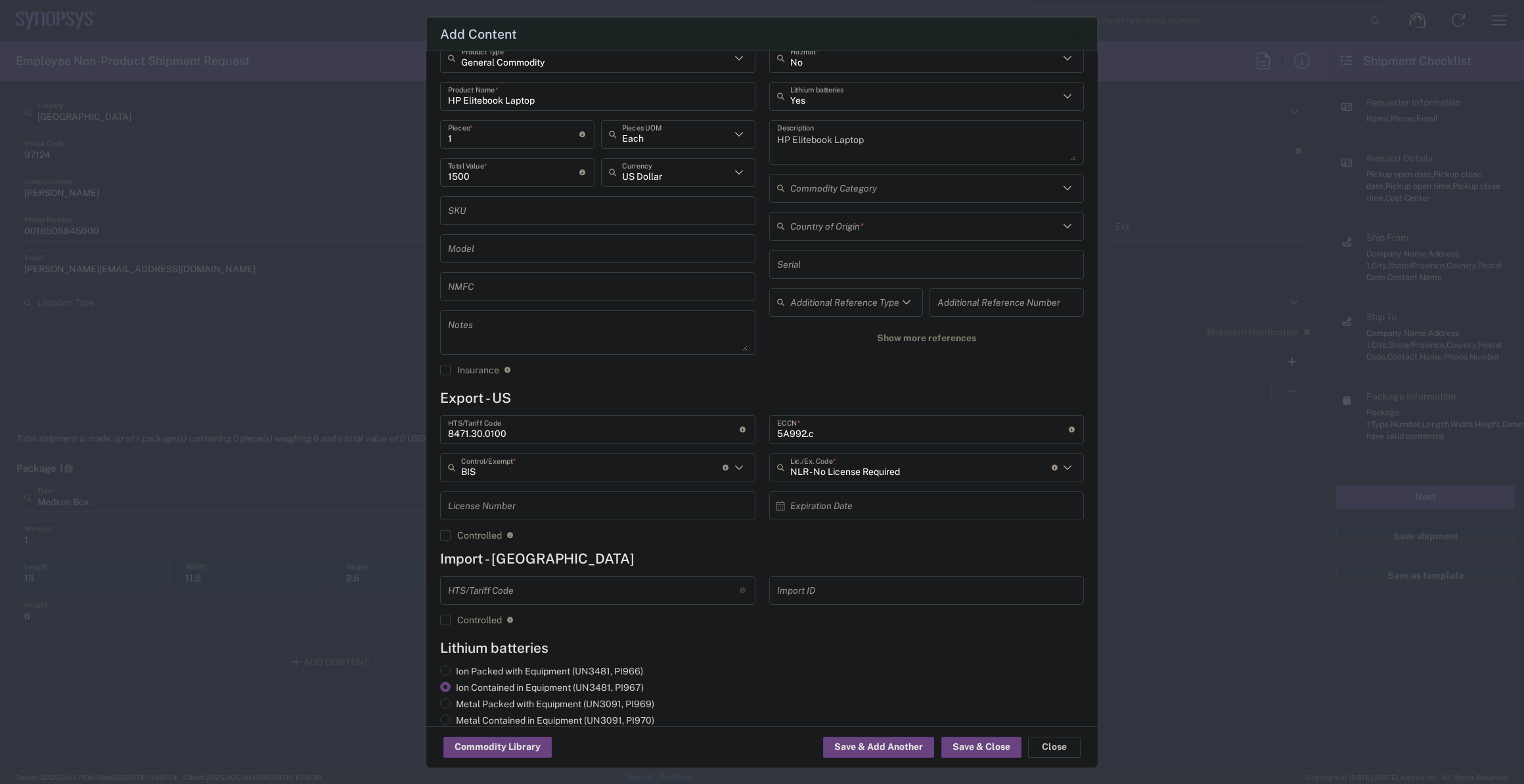
scroll to position [39, 0]
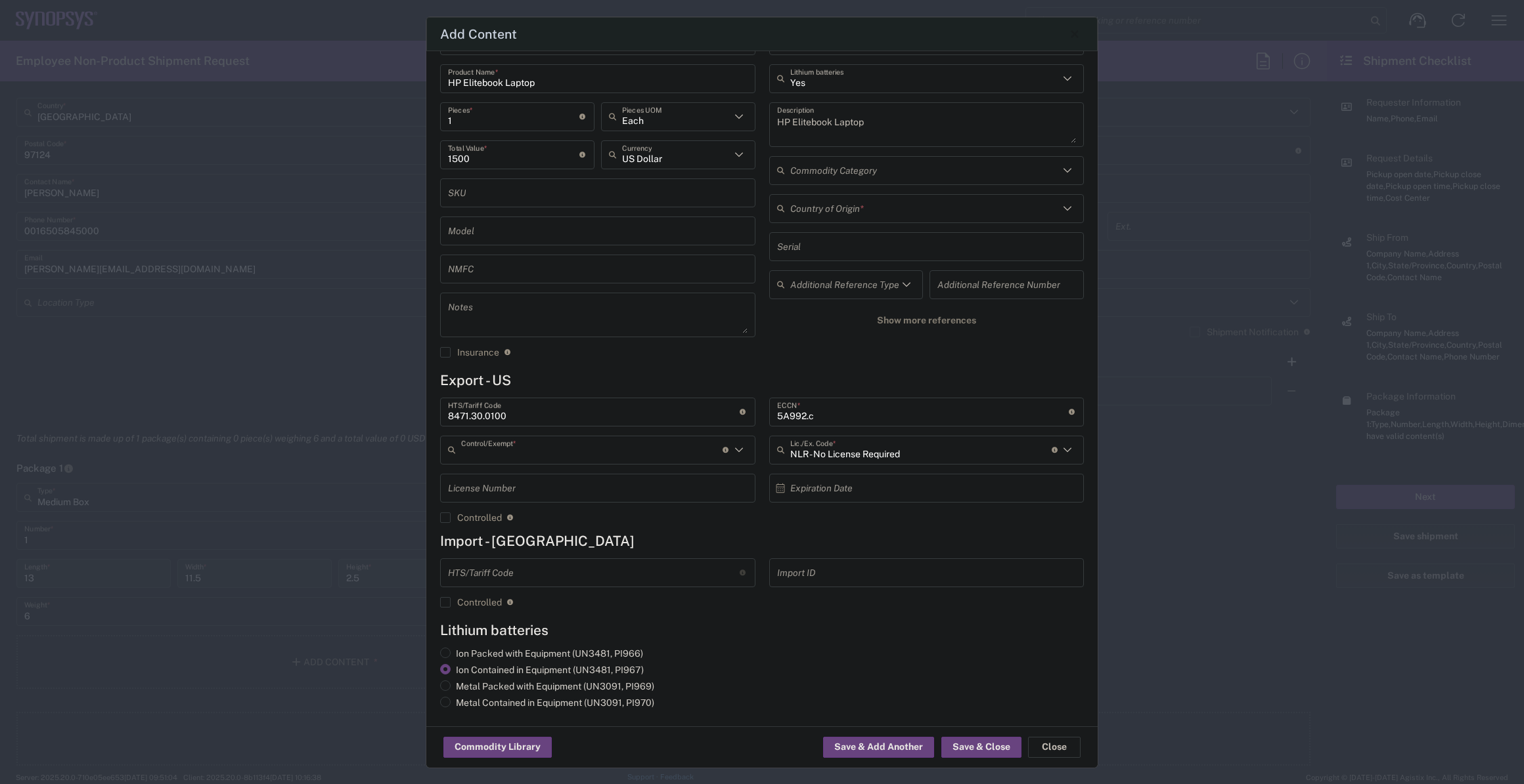
click at [662, 456] on input "text" at bounding box center [592, 449] width 261 height 23
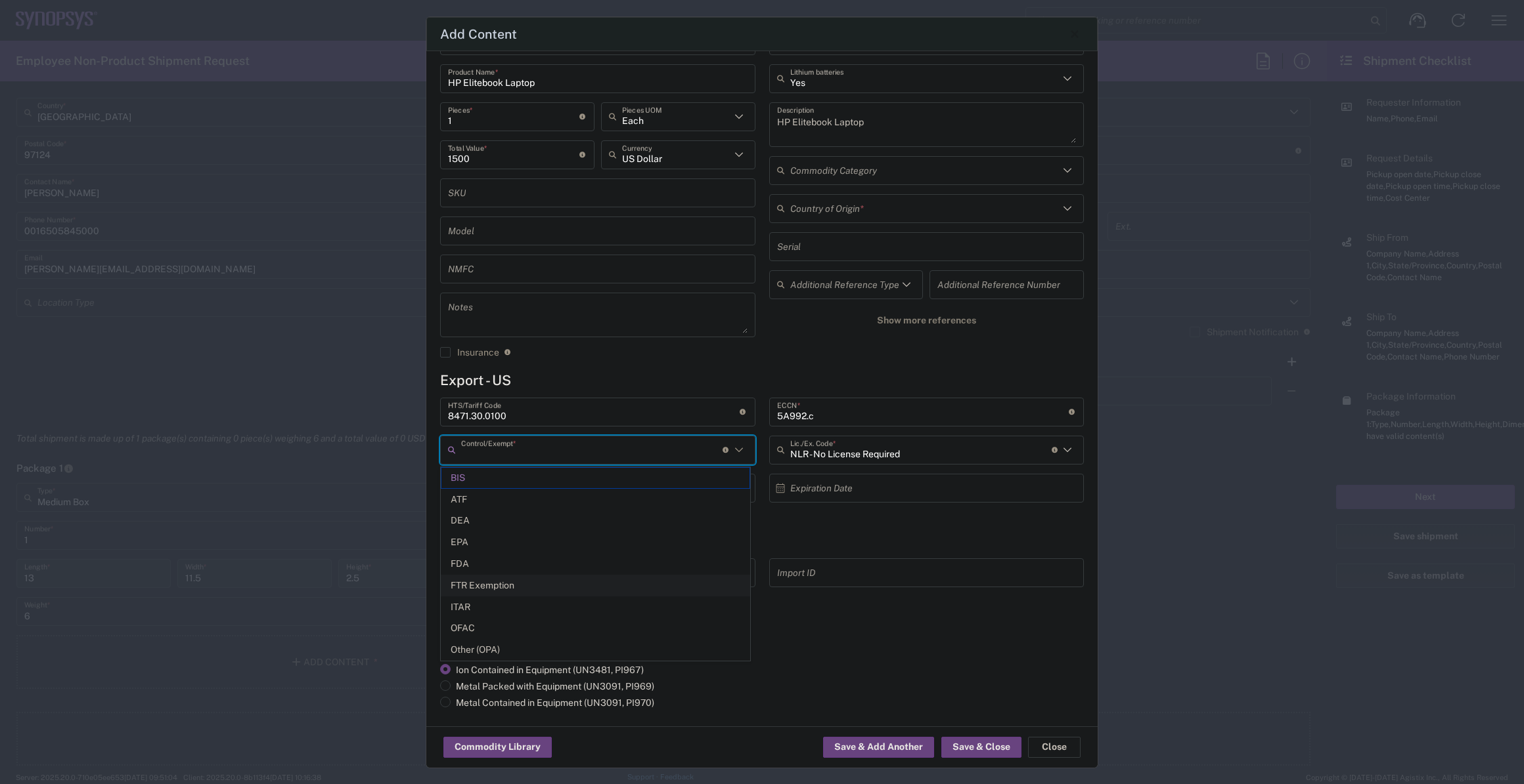
click at [589, 585] on span "FTR Exemption" at bounding box center [595, 586] width 308 height 21
type input "FTR Exemption"
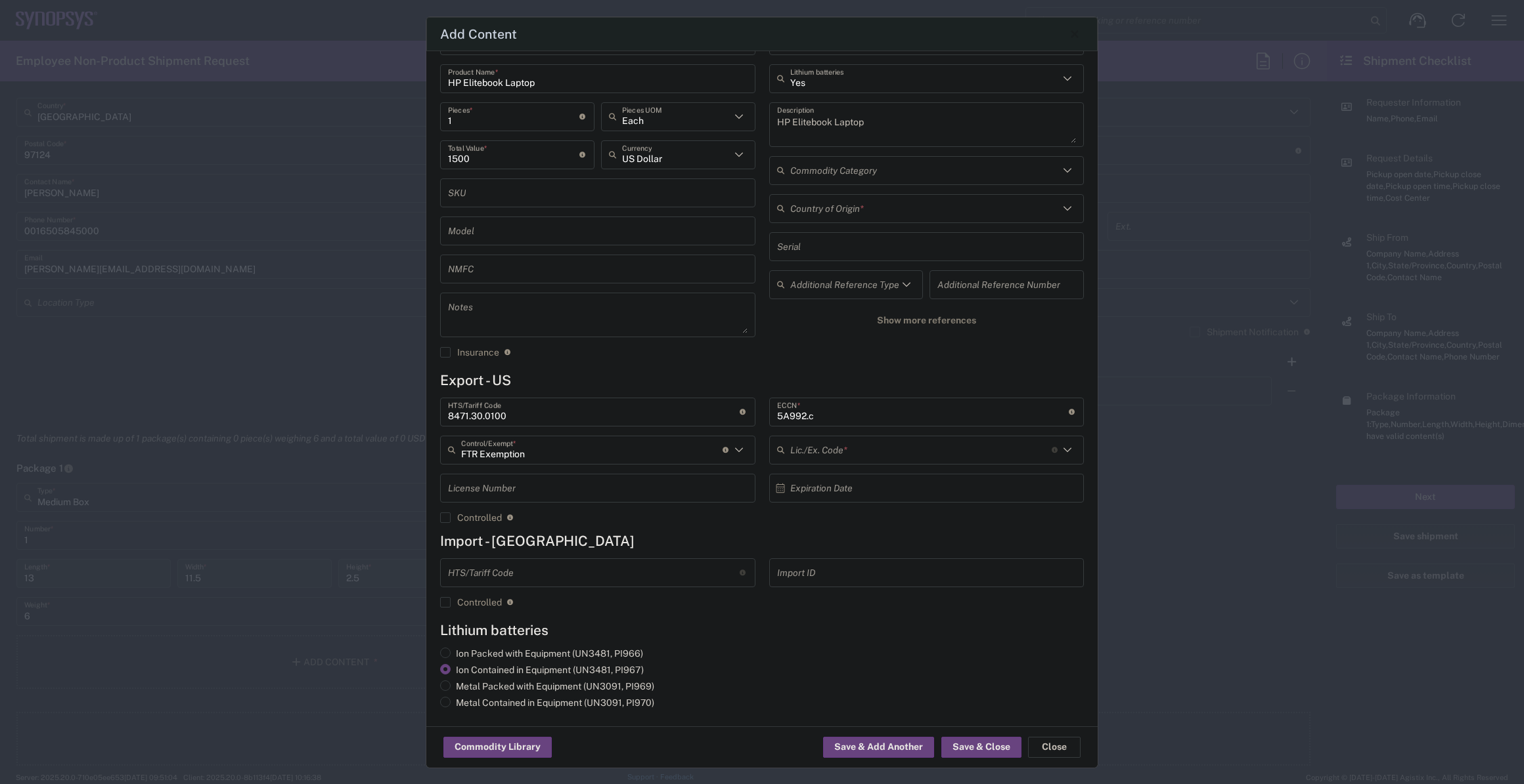
click at [904, 447] on input "text" at bounding box center [920, 449] width 261 height 23
click at [880, 502] on span "30.36" at bounding box center [919, 500] width 308 height 21
type input "30.36"
click at [624, 486] on input "text" at bounding box center [598, 488] width 299 height 23
type input "30.36"
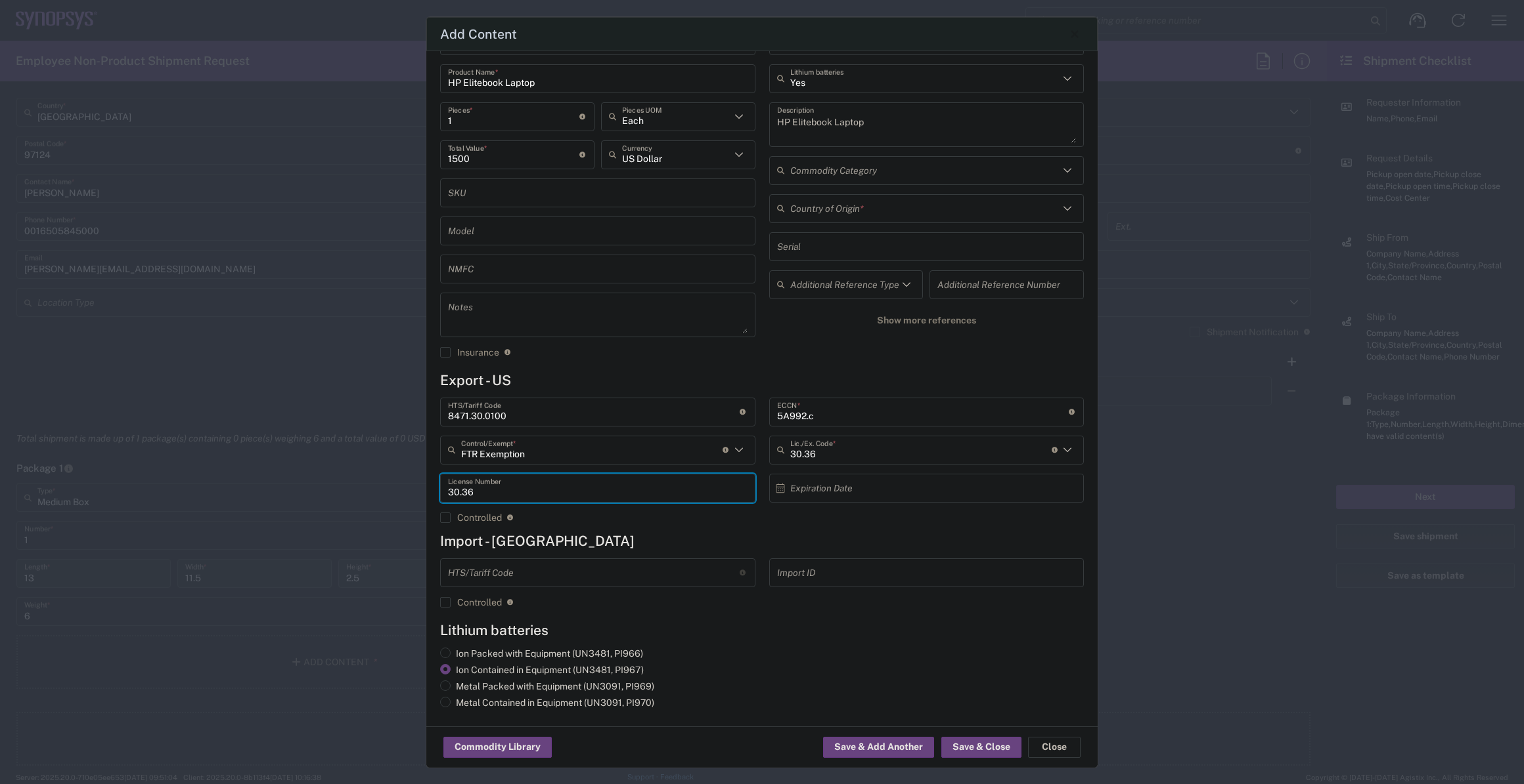
click at [880, 539] on h4 "Import - [GEOGRAPHIC_DATA]" at bounding box center [762, 541] width 644 height 16
click at [900, 204] on input "text" at bounding box center [924, 208] width 269 height 23
click at [855, 280] on span "[GEOGRAPHIC_DATA]" at bounding box center [919, 279] width 308 height 21
type input "[GEOGRAPHIC_DATA]"
click at [981, 743] on button "Save & Close" at bounding box center [981, 748] width 80 height 21
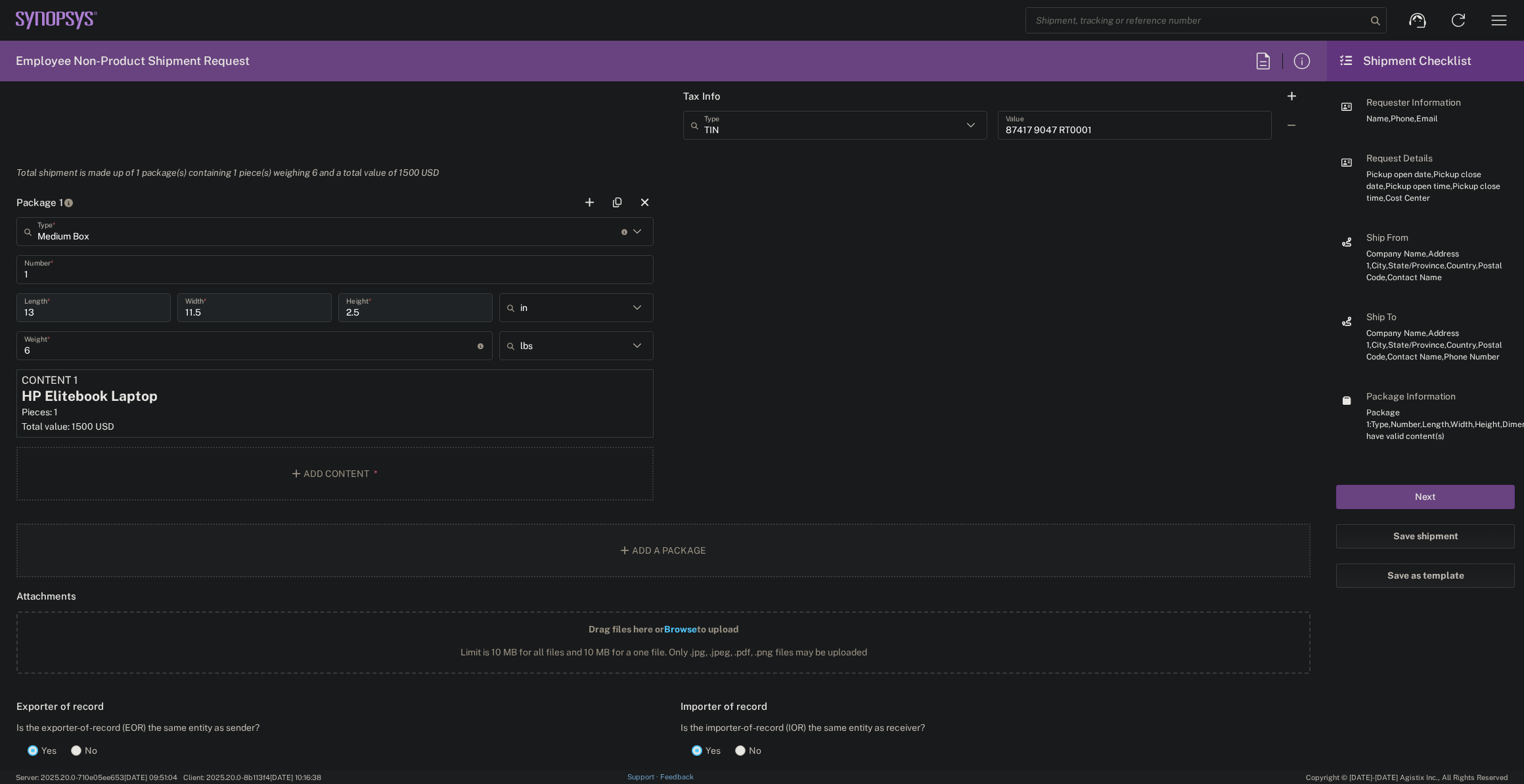
scroll to position [1098, 0]
click at [610, 209] on button "button" at bounding box center [616, 205] width 18 height 18
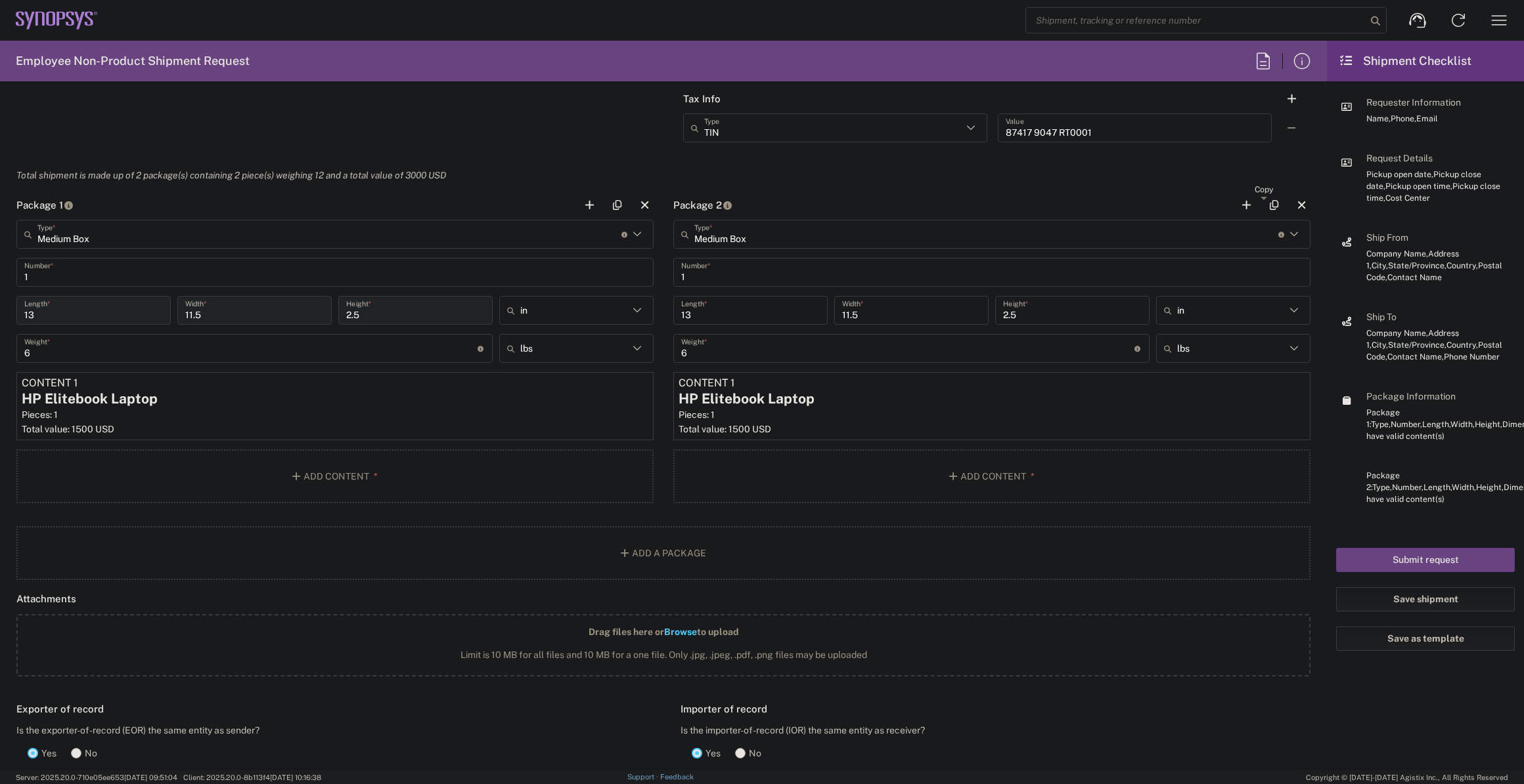
click at [1270, 207] on button "button" at bounding box center [1273, 205] width 18 height 18
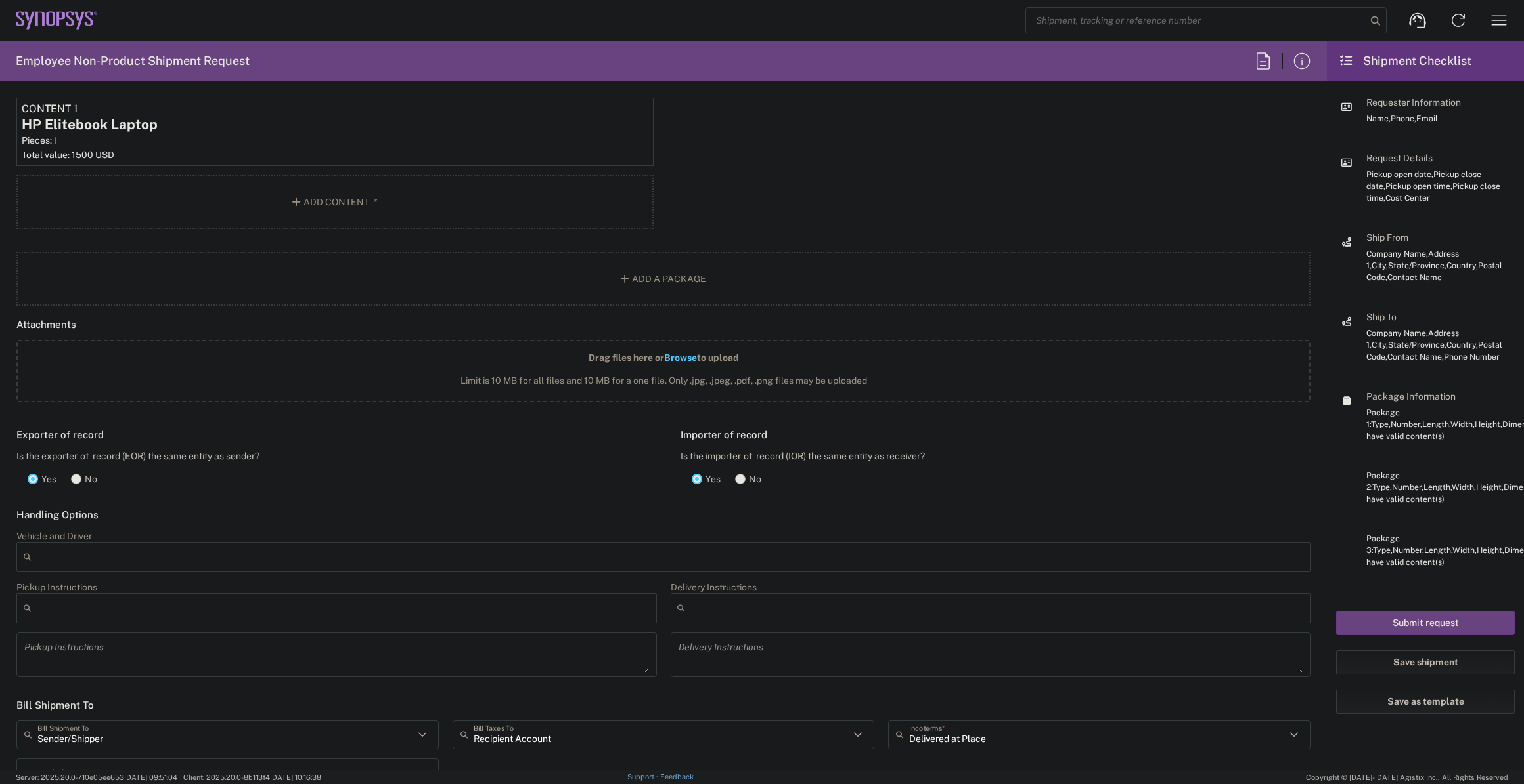
scroll to position [1896, 0]
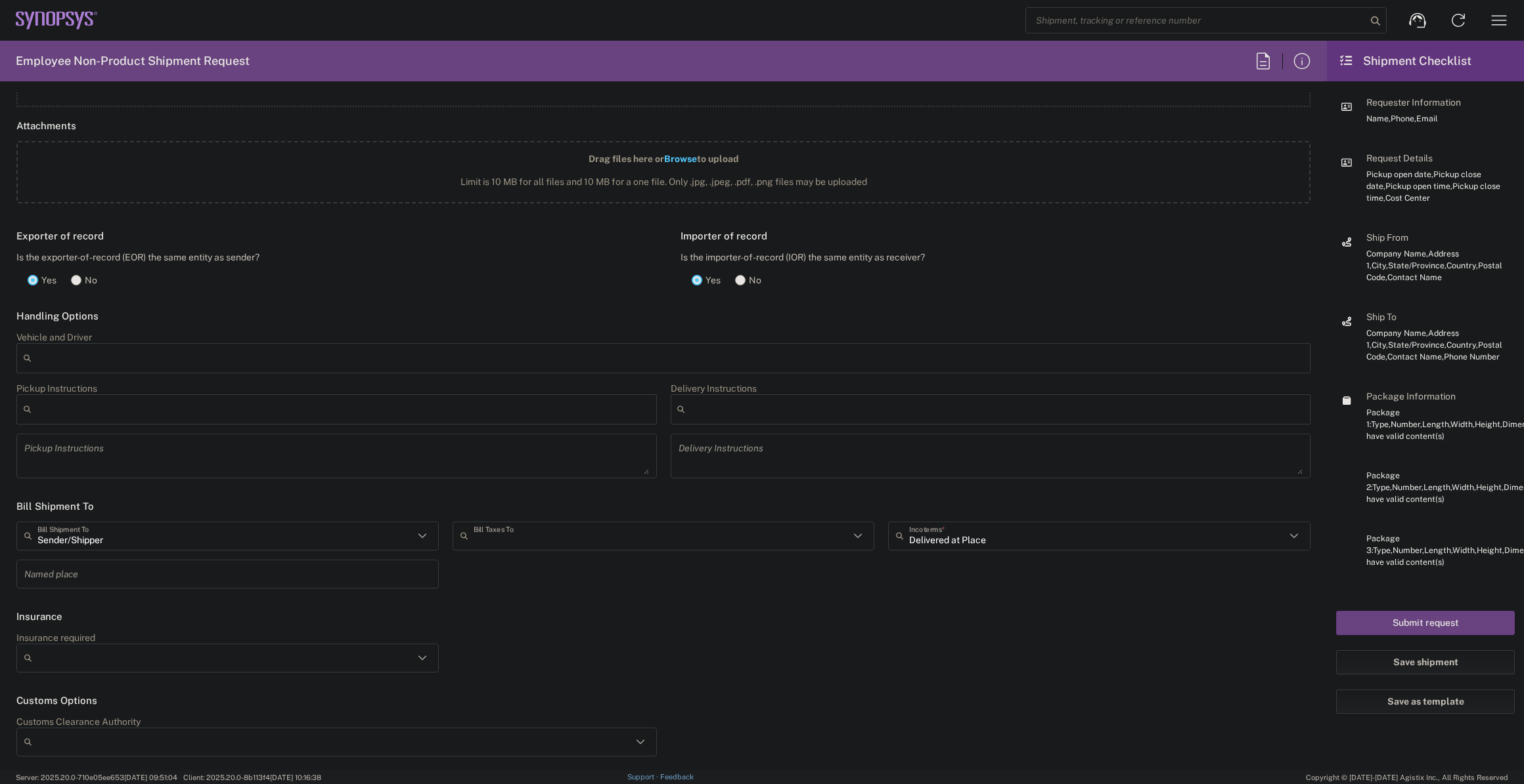
click at [522, 539] on input "text" at bounding box center [661, 536] width 376 height 23
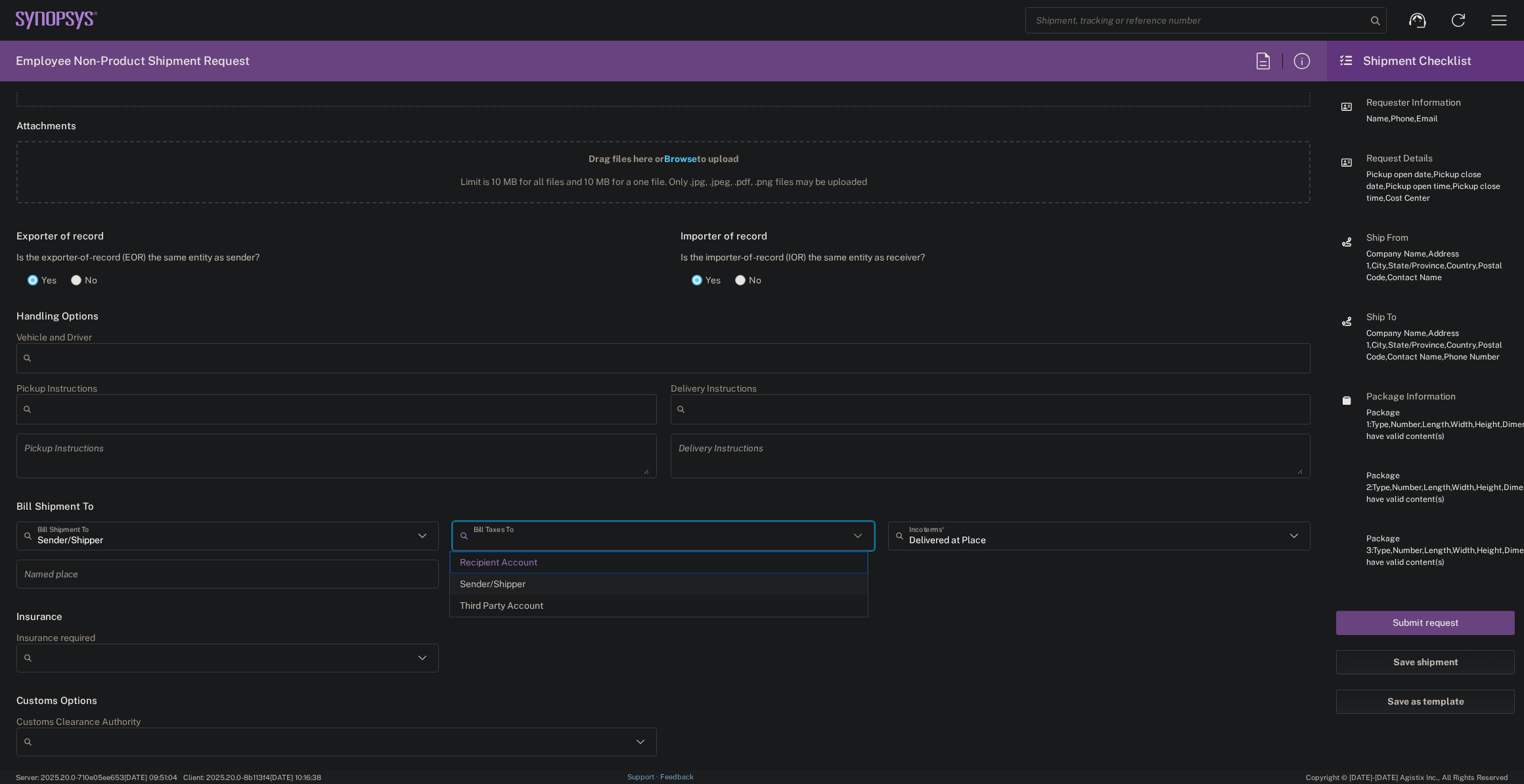
click at [525, 583] on span "Sender/Shipper" at bounding box center [658, 584] width 416 height 21
type input "Sender/Shipper"
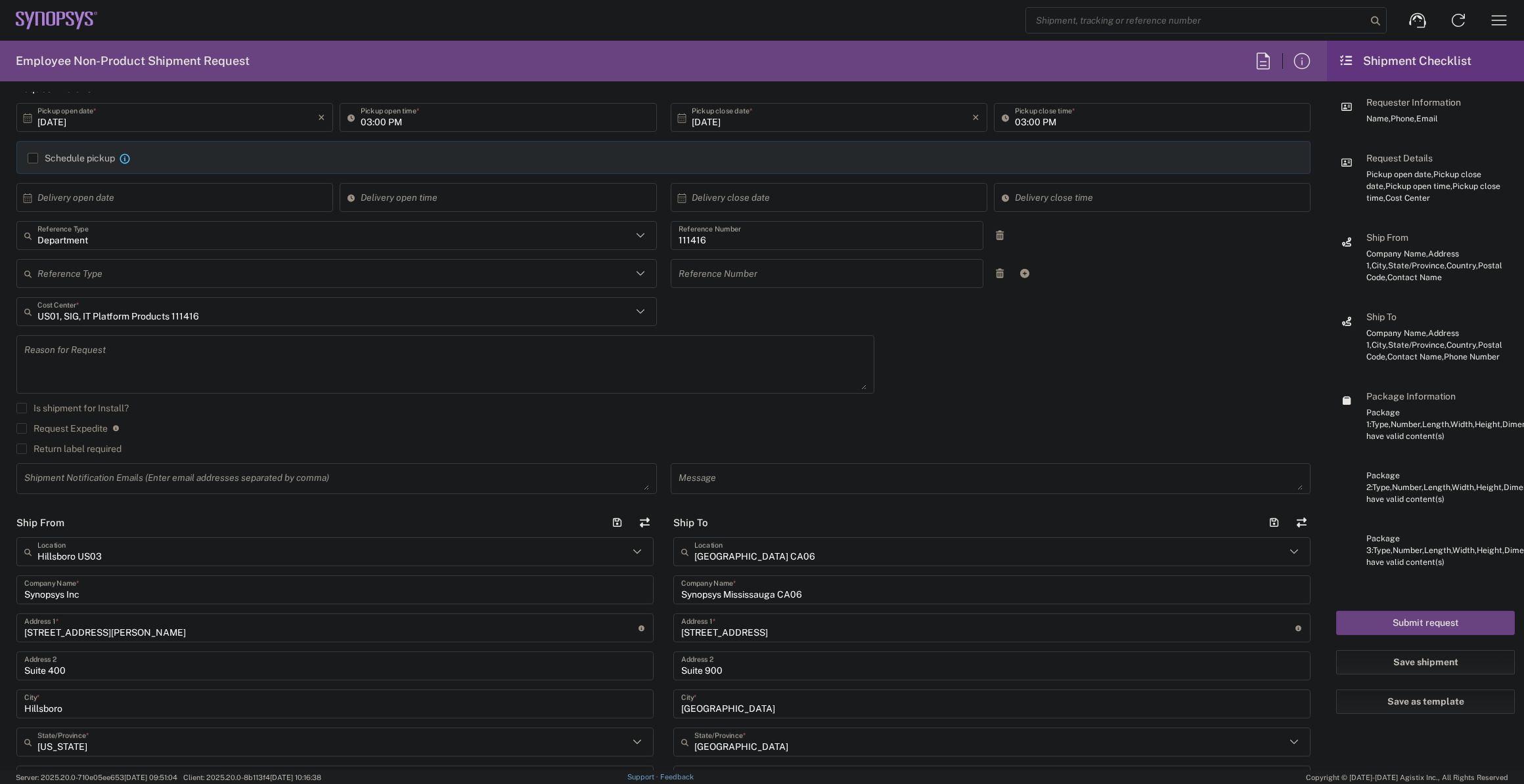
scroll to position [0, 0]
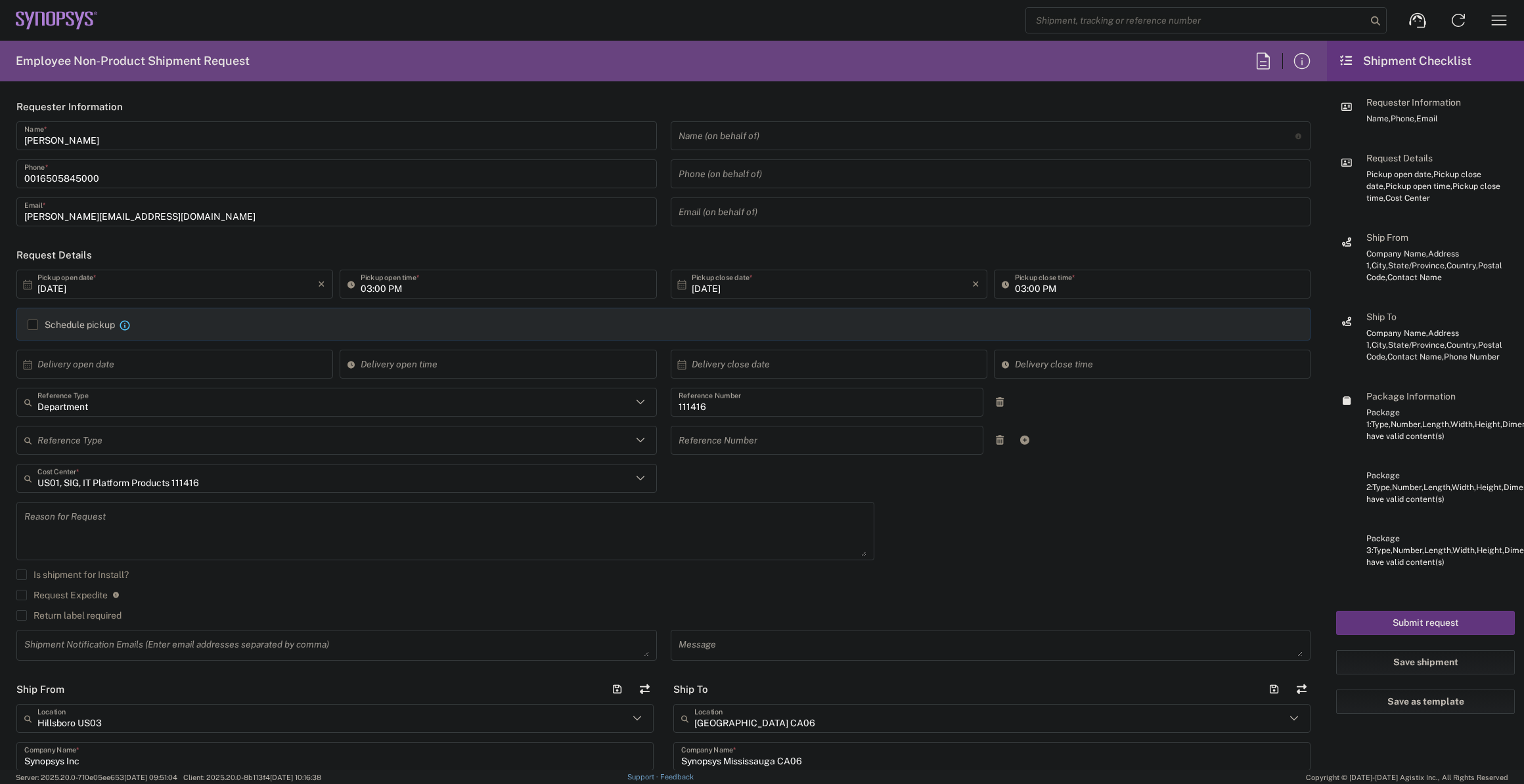
click at [1438, 617] on button "Submit request" at bounding box center [1425, 623] width 179 height 24
